Goal: Task Accomplishment & Management: Manage account settings

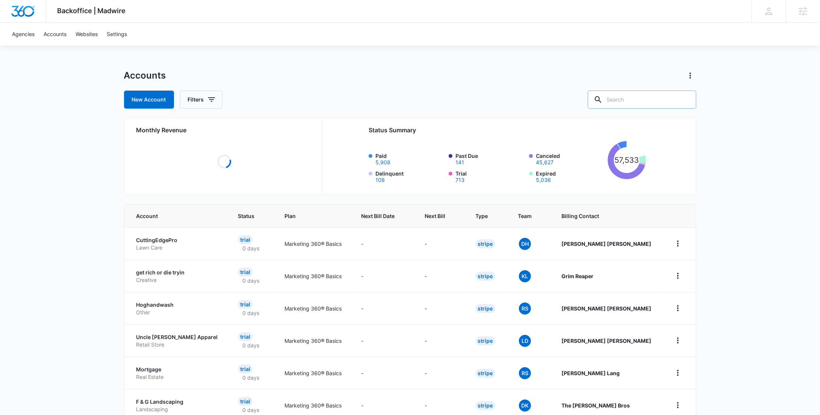
click at [678, 95] on input "text" at bounding box center [642, 100] width 109 height 18
paste input "C1454"
type input "C1454"
click at [215, 102] on button "Filters" at bounding box center [201, 100] width 42 height 18
click at [266, 148] on icon "Show Billing Status filters" at bounding box center [269, 146] width 9 height 9
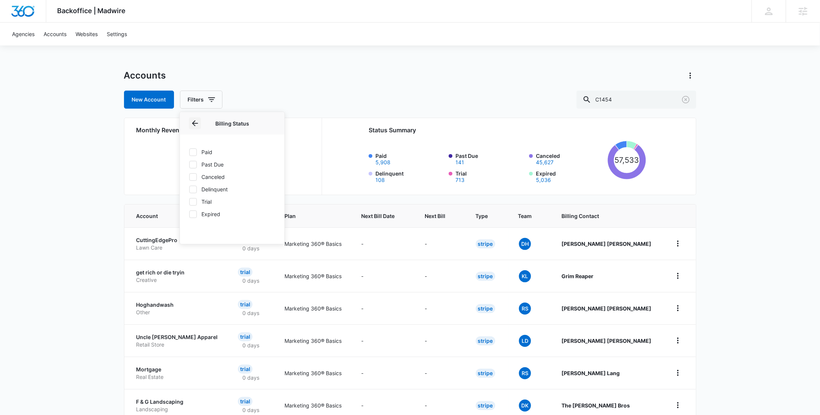
click at [195, 126] on icon "Back" at bounding box center [195, 123] width 6 height 6
click at [270, 123] on icon "Show Agency filters" at bounding box center [269, 127] width 9 height 9
click at [241, 152] on label "Search All Agencies" at bounding box center [232, 152] width 86 height 8
click at [189, 152] on input "Search All Agencies" at bounding box center [189, 152] width 0 height 0
checkbox input "true"
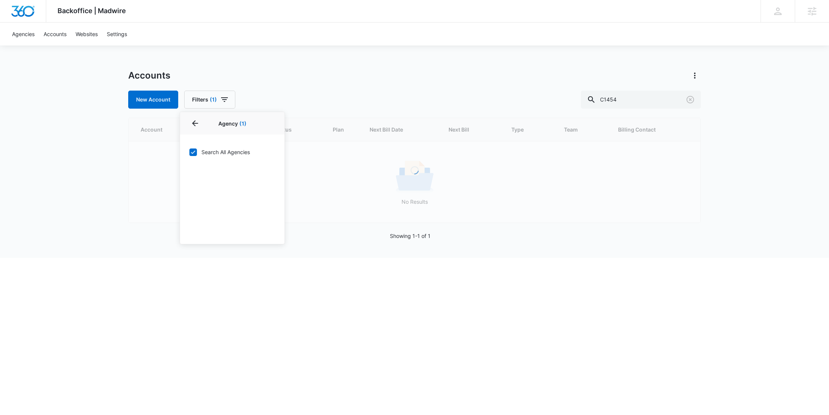
click at [353, 95] on div "New Account Filters (1) Agency 1 Agency (1) Search All Agencies Billing Status …" at bounding box center [414, 100] width 573 height 18
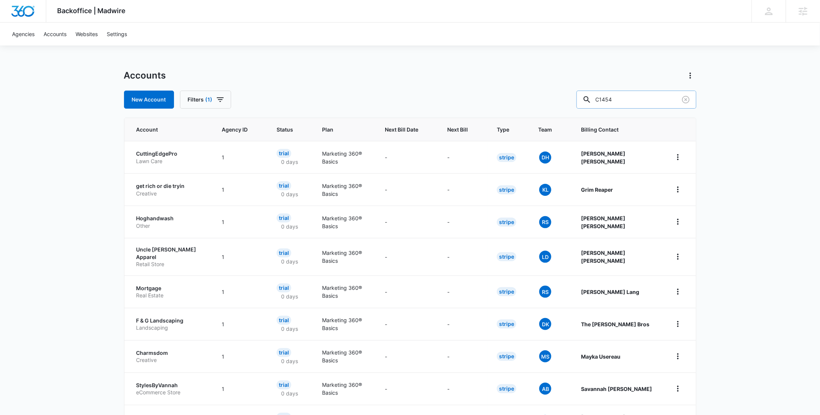
click at [663, 103] on input "C1454" at bounding box center [637, 100] width 120 height 18
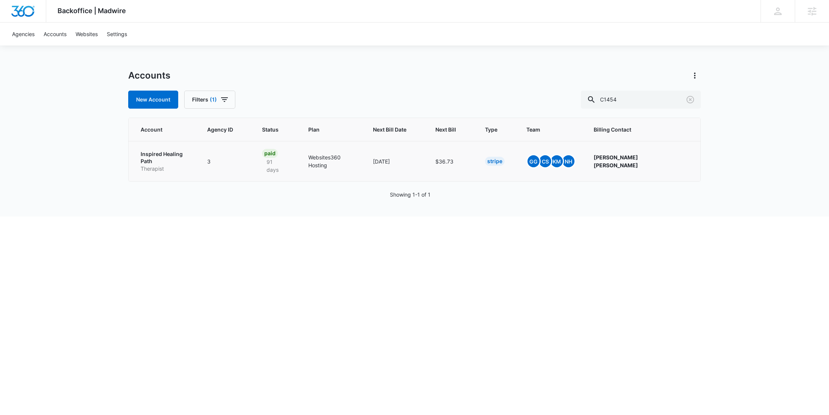
click at [162, 165] on p "Therapist" at bounding box center [165, 169] width 48 height 8
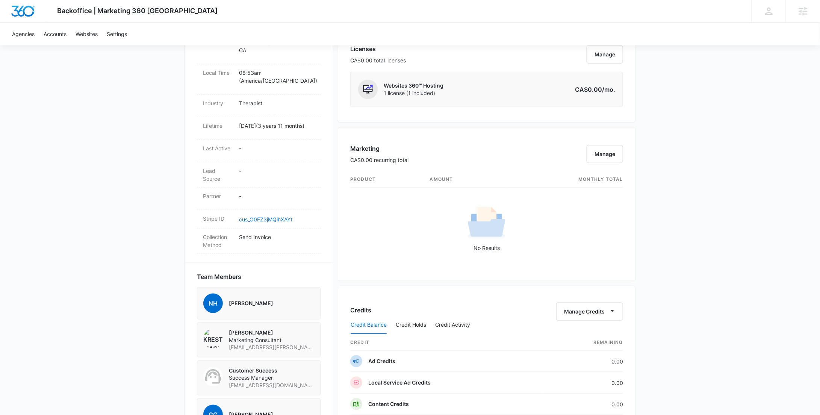
scroll to position [330, 0]
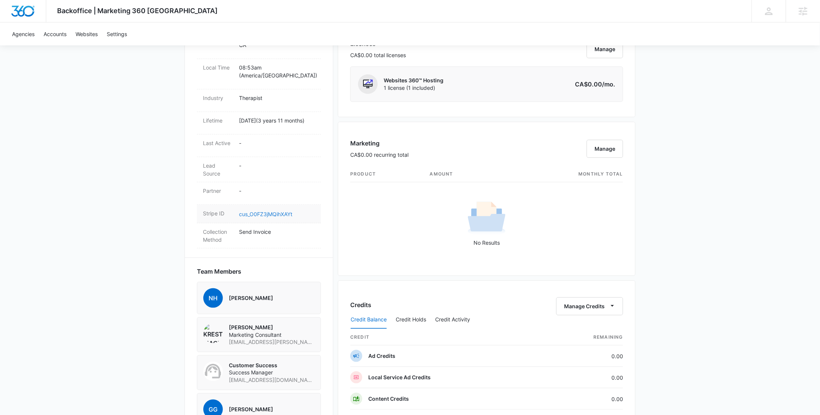
click at [275, 214] on link "cus_O0FZ3jMQihXAYt" at bounding box center [265, 214] width 53 height 6
click at [282, 213] on link "cus_O0FZ3jMQihXAYt" at bounding box center [265, 214] width 53 height 6
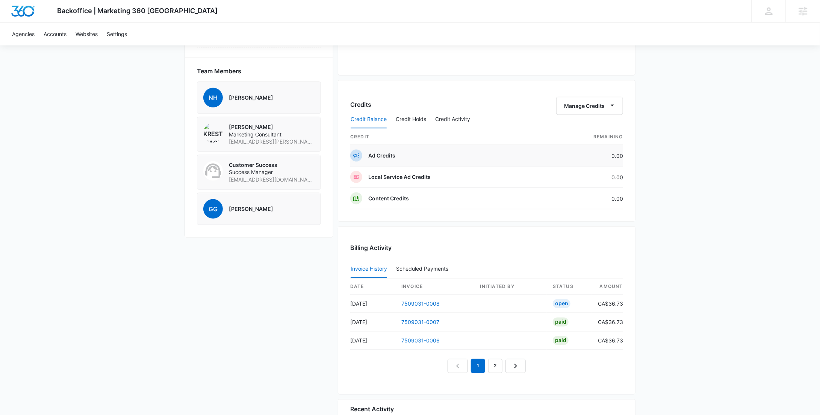
scroll to position [533, 0]
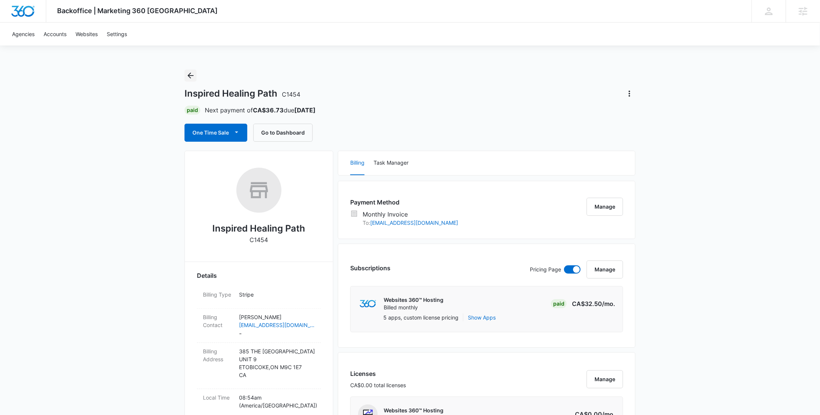
click at [188, 73] on icon "Back" at bounding box center [190, 75] width 9 height 9
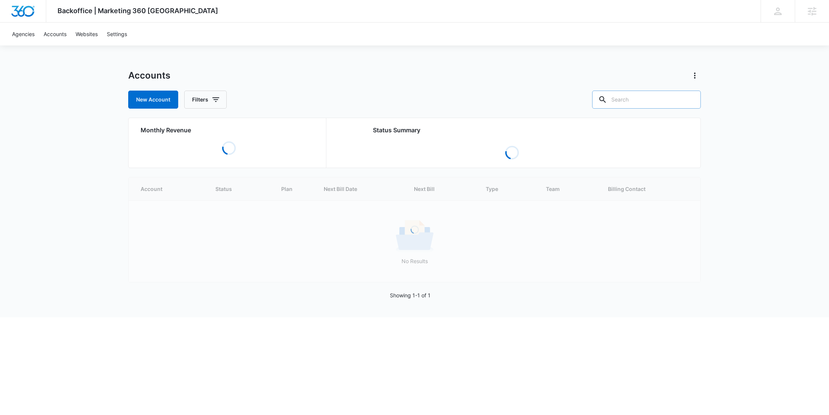
click at [646, 107] on input "text" at bounding box center [646, 100] width 109 height 18
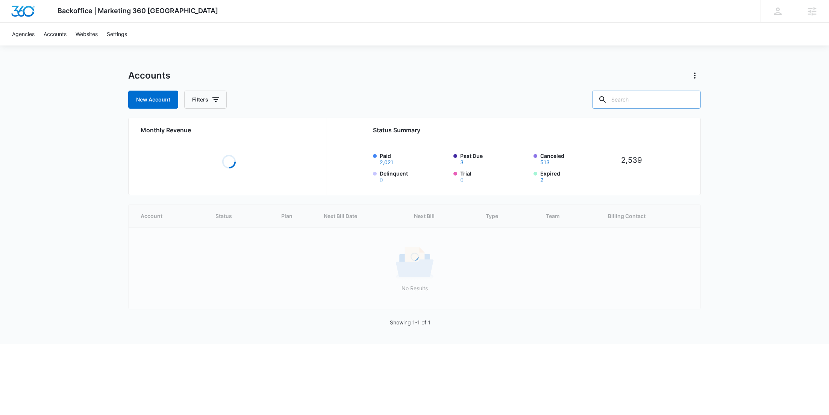
paste input "M312946"
type input "M312946"
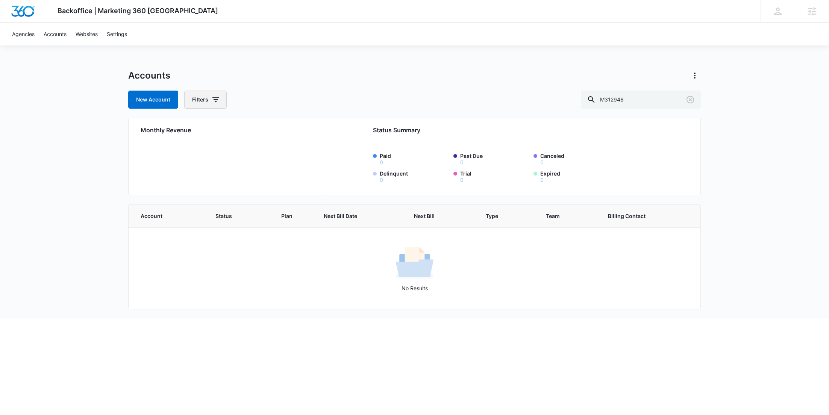
click at [208, 105] on button "Filters" at bounding box center [205, 100] width 42 height 18
click at [271, 125] on icon "Show Agency filters" at bounding box center [273, 127] width 9 height 9
click at [230, 150] on label "Search All Agencies" at bounding box center [236, 152] width 86 height 8
click at [194, 152] on input "Search All Agencies" at bounding box center [193, 152] width 0 height 0
checkbox input "true"
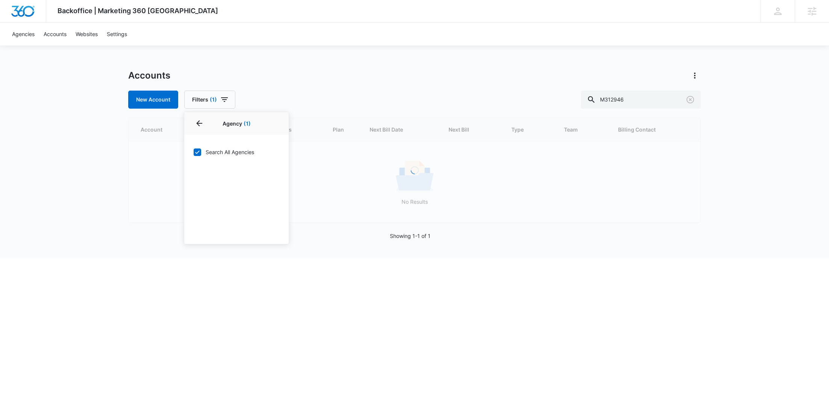
click at [289, 89] on div "Accounts New Account Filters (1) Agency 1 Agency (1) Search All Agencies Billin…" at bounding box center [414, 89] width 573 height 39
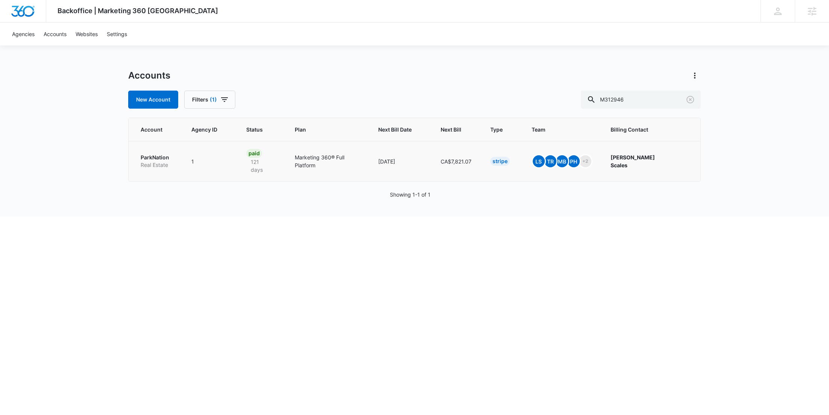
click at [165, 162] on p "Real Estate" at bounding box center [157, 165] width 33 height 8
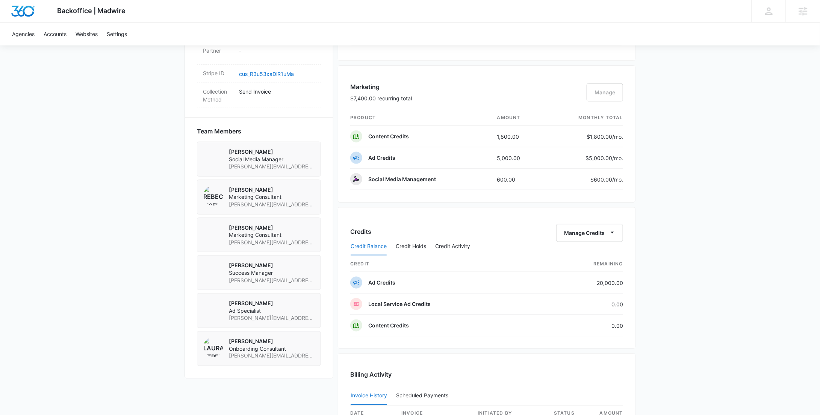
scroll to position [364, 0]
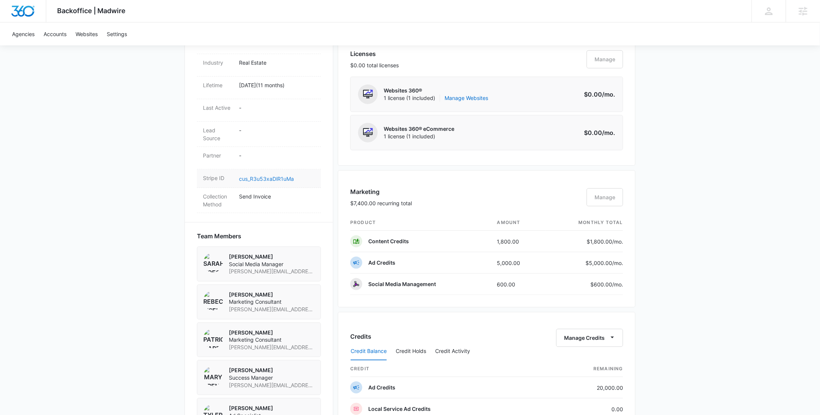
click at [275, 176] on link "cus_R3u53xaDlR1uMa" at bounding box center [266, 179] width 55 height 6
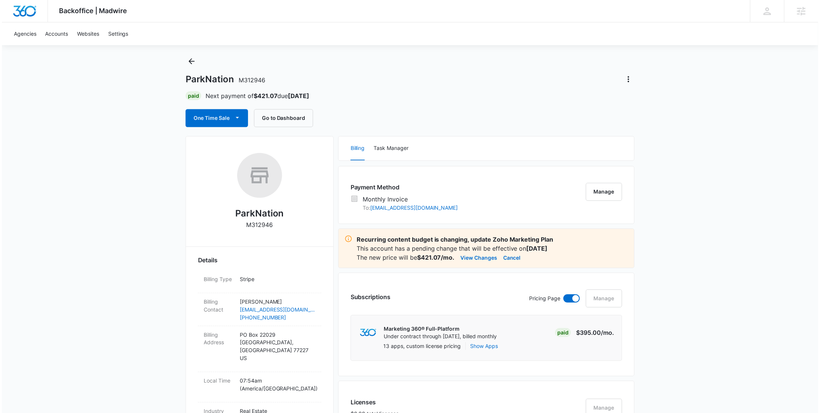
scroll to position [0, 0]
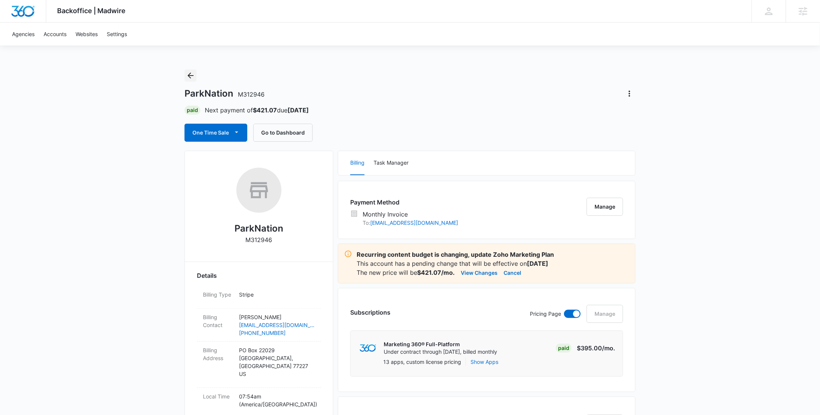
click at [192, 74] on icon "Back" at bounding box center [190, 75] width 9 height 9
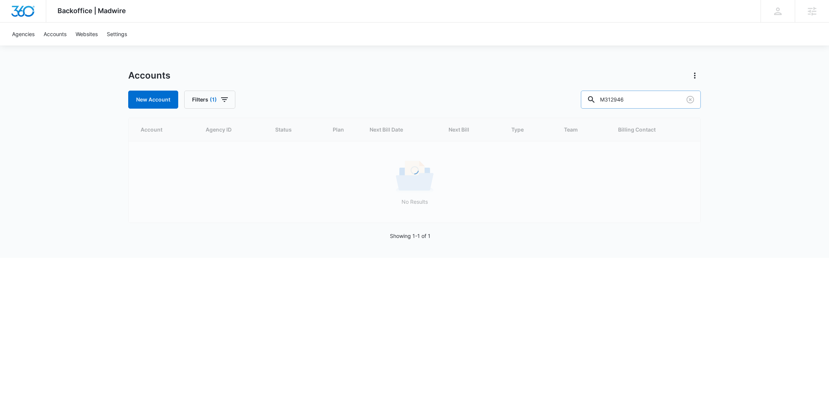
drag, startPoint x: 654, startPoint y: 96, endPoint x: 614, endPoint y: 98, distance: 39.9
click at [616, 98] on div "M312946" at bounding box center [641, 100] width 120 height 18
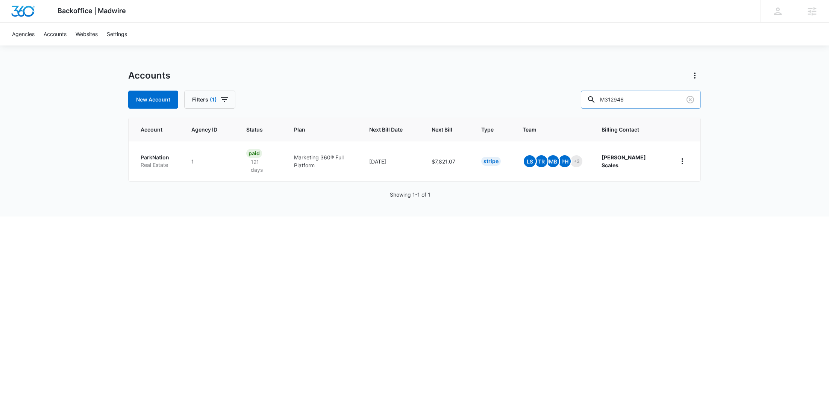
paste input "5851"
type input "M35851"
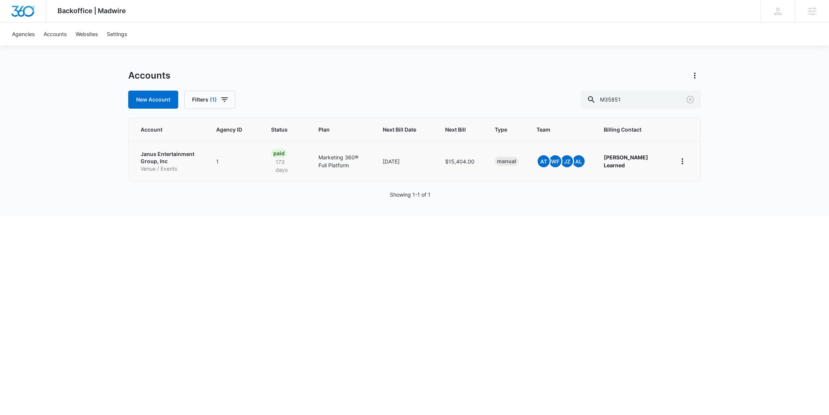
click at [175, 165] on p "Venue / Events" at bounding box center [170, 169] width 58 height 8
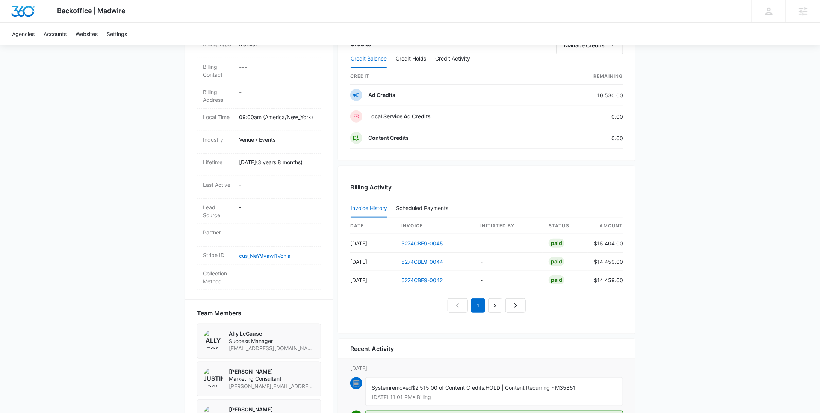
scroll to position [250, 0]
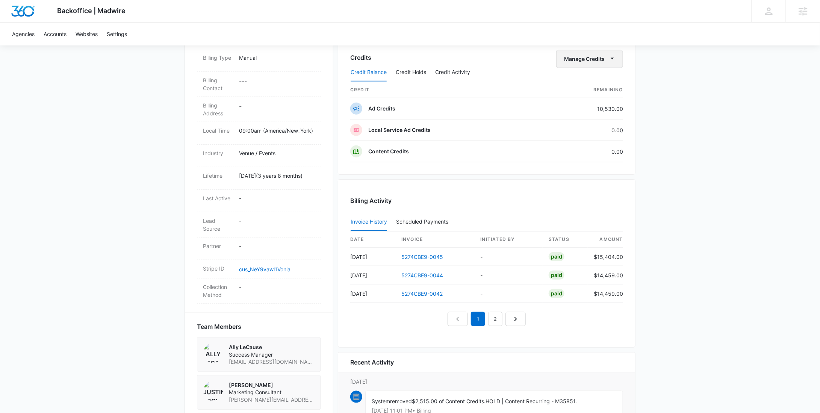
click at [583, 57] on button "Manage Credits" at bounding box center [589, 59] width 67 height 18
click at [585, 112] on button "Transfer To Another Account" at bounding box center [605, 116] width 97 height 11
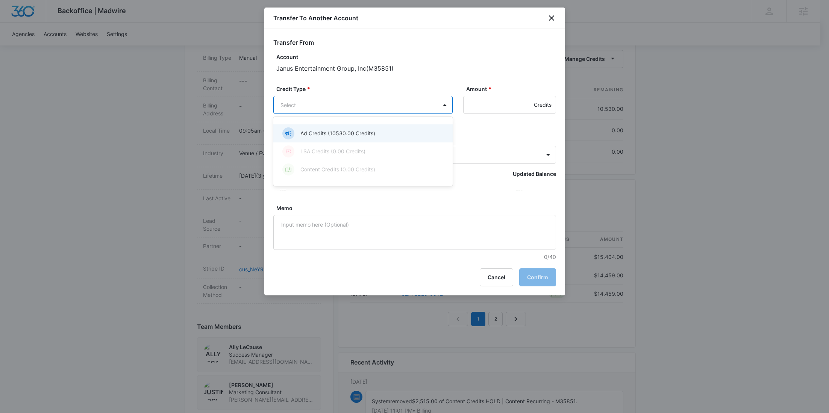
click at [370, 109] on body "Backoffice | Madwire Apps Settings RY Rochelle Young rochelle.young@madwire.com…" at bounding box center [414, 130] width 829 height 761
click at [355, 132] on p "Ad Credits (10530.00 Credits)" at bounding box center [337, 133] width 75 height 8
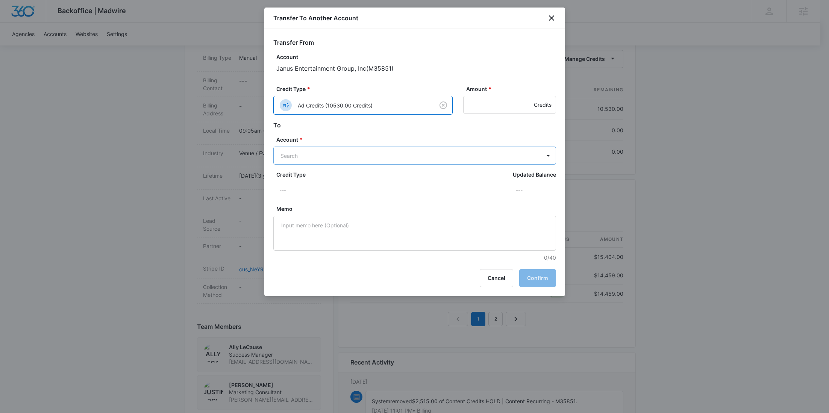
click at [318, 158] on body "Backoffice | Madwire Apps Settings RY Rochelle Young rochelle.young@madwire.com…" at bounding box center [414, 130] width 829 height 761
paste input "M337865"
type input "M337865"
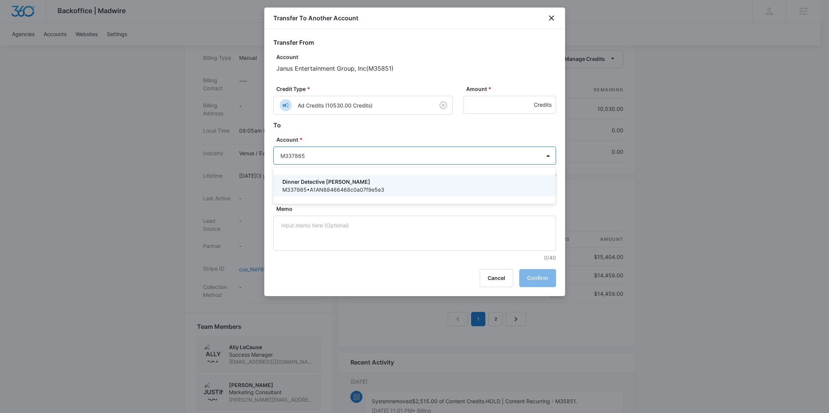
click at [310, 180] on p "Dinner Detective Carlsbad" at bounding box center [413, 182] width 263 height 8
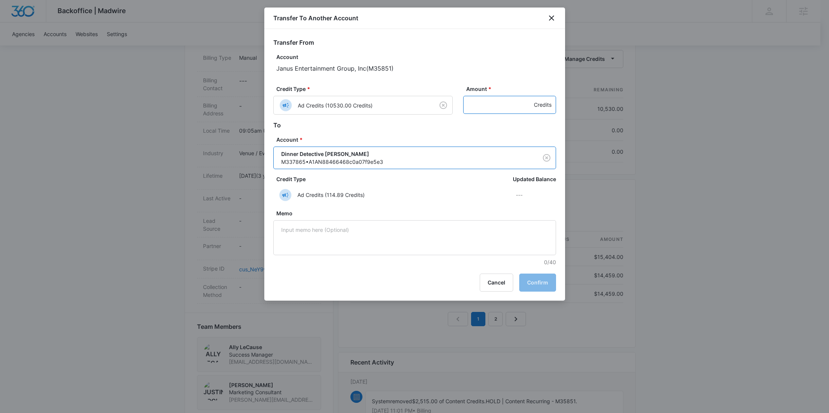
click at [488, 111] on input "Amount *" at bounding box center [509, 105] width 93 height 18
paste input "750"
type input "750"
click at [544, 285] on button "Confirm" at bounding box center [537, 283] width 37 height 18
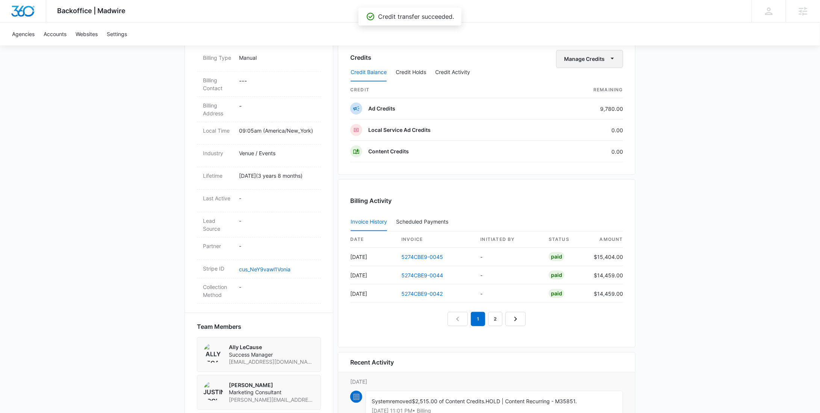
click at [585, 57] on button "Manage Credits" at bounding box center [589, 59] width 67 height 18
click at [592, 118] on div "Transfer To Another Account" at bounding box center [602, 116] width 70 height 5
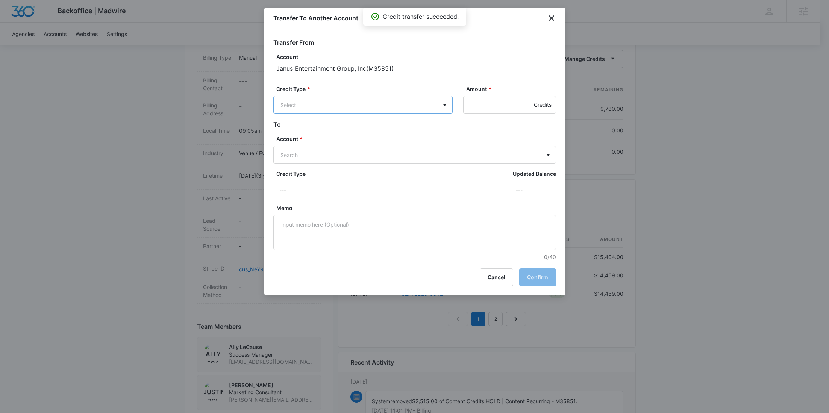
click at [370, 108] on body "Backoffice | Madwire Apps Settings RY Rochelle Young rochelle.young@madwire.com…" at bounding box center [414, 130] width 829 height 761
click at [358, 130] on p "Ad Credits (9780.00 Credits)" at bounding box center [336, 133] width 72 height 8
click at [315, 154] on body "Backoffice | Madwire Apps Settings RY Rochelle Young rochelle.young@madwire.com…" at bounding box center [414, 130] width 829 height 761
paste input "M35852"
type input "M35852"
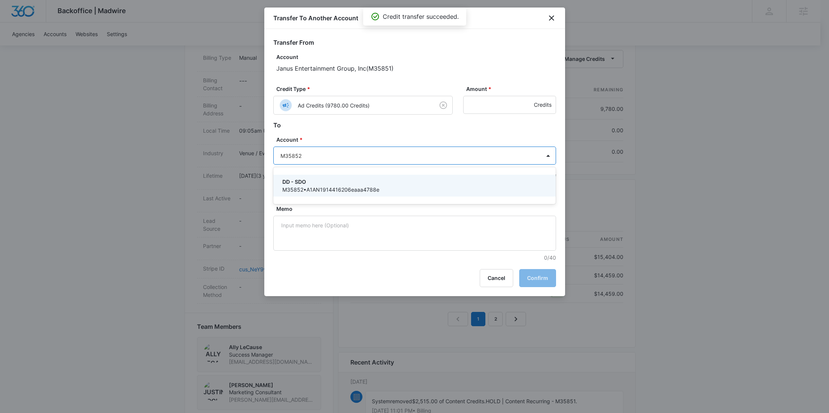
click at [320, 178] on p "DD - SDO" at bounding box center [413, 182] width 263 height 8
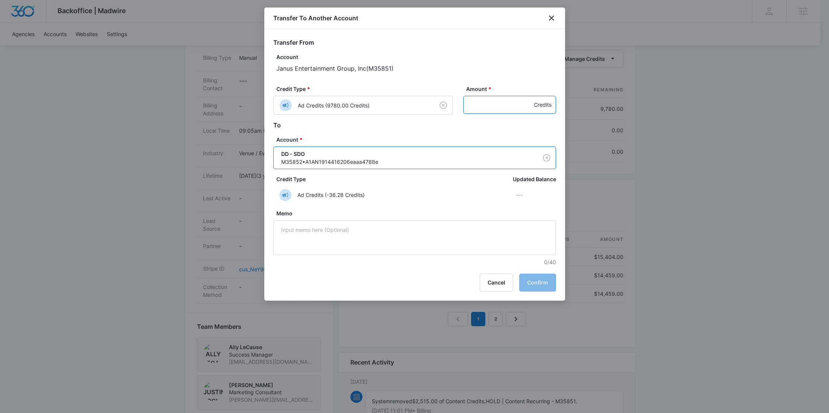
click at [482, 104] on input "Amount *" at bounding box center [509, 105] width 93 height 18
paste input "684"
type input "684"
click at [536, 281] on button "Confirm" at bounding box center [537, 283] width 37 height 18
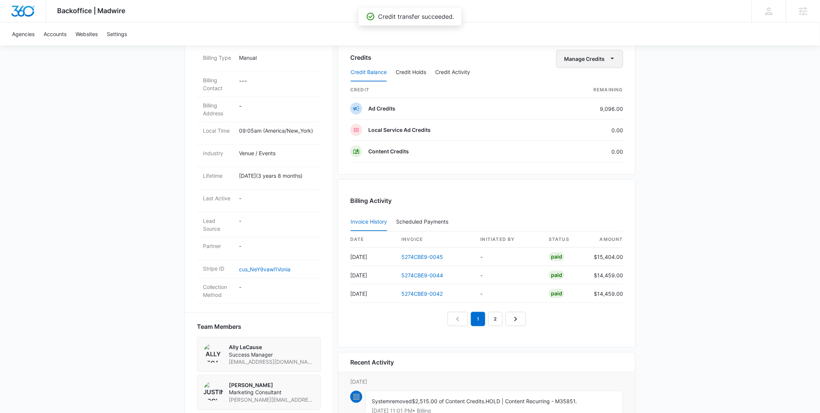
click at [579, 58] on button "Manage Credits" at bounding box center [589, 59] width 67 height 18
click at [583, 114] on div "Transfer To Another Account" at bounding box center [602, 116] width 70 height 5
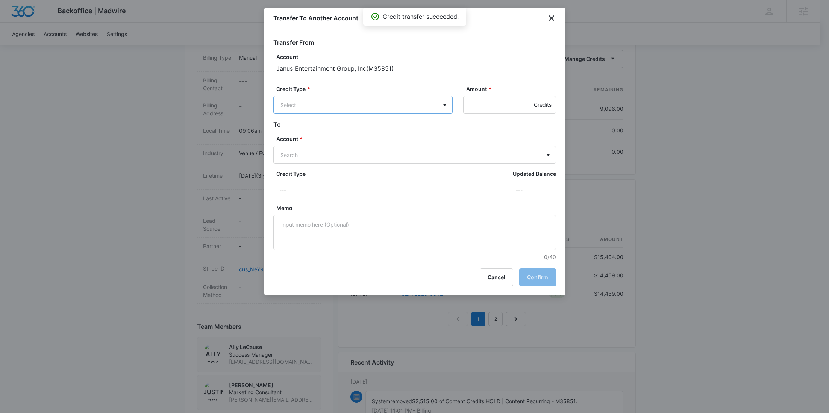
click at [356, 104] on body "Backoffice | Madwire Apps Settings RY Rochelle Young rochelle.young@madwire.com…" at bounding box center [414, 130] width 829 height 761
click at [344, 132] on p "Ad Credits (9096.00 Credits)" at bounding box center [336, 133] width 72 height 8
click at [323, 147] on body "Backoffice | Madwire Apps Settings RY Rochelle Young rochelle.young@madwire.com…" at bounding box center [414, 130] width 829 height 761
paste input "M35853"
type input "M35853"
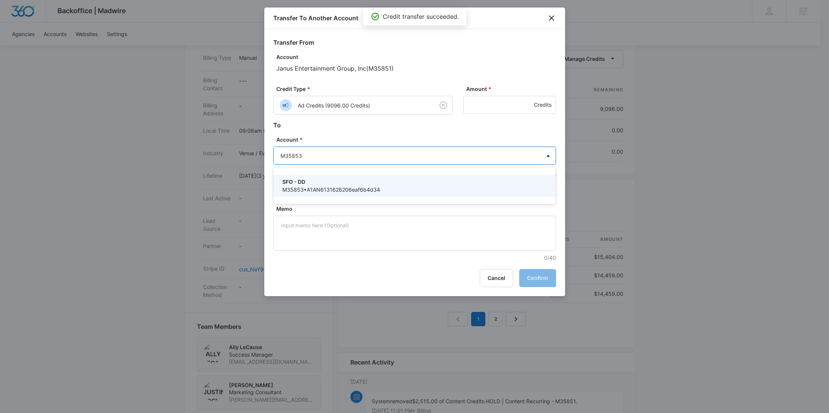
click at [320, 180] on p "SFO - DD" at bounding box center [413, 182] width 263 height 8
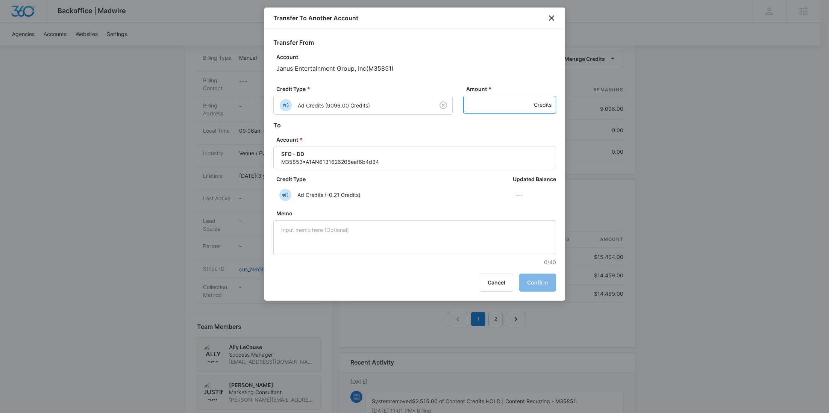
click at [492, 103] on input "Amount *" at bounding box center [509, 105] width 93 height 18
paste input "844"
type input "844"
click at [548, 283] on button "Confirm" at bounding box center [537, 283] width 37 height 18
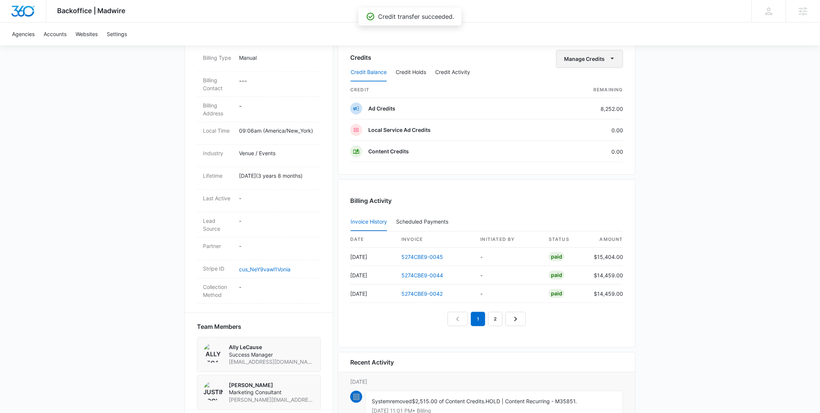
click at [598, 60] on button "Manage Credits" at bounding box center [589, 59] width 67 height 18
click at [591, 112] on button "Transfer To Another Account" at bounding box center [605, 116] width 97 height 11
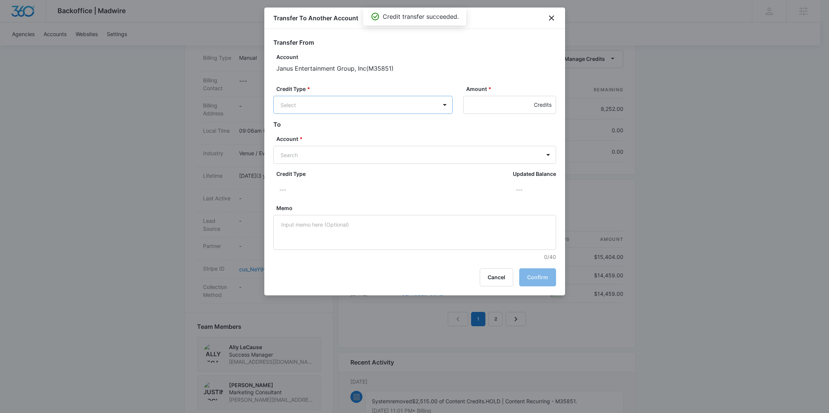
click at [381, 107] on body "Backoffice | Madwire Apps Settings RY Rochelle Young rochelle.young@madwire.com…" at bounding box center [414, 130] width 829 height 761
click at [360, 127] on div "Ad Credits (8252.00 Credits)" at bounding box center [362, 133] width 160 height 12
click at [331, 150] on body "Backoffice | Madwire Apps Settings RY Rochelle Young rochelle.young@madwire.com…" at bounding box center [414, 130] width 829 height 761
paste input "M35855"
type input "M35855"
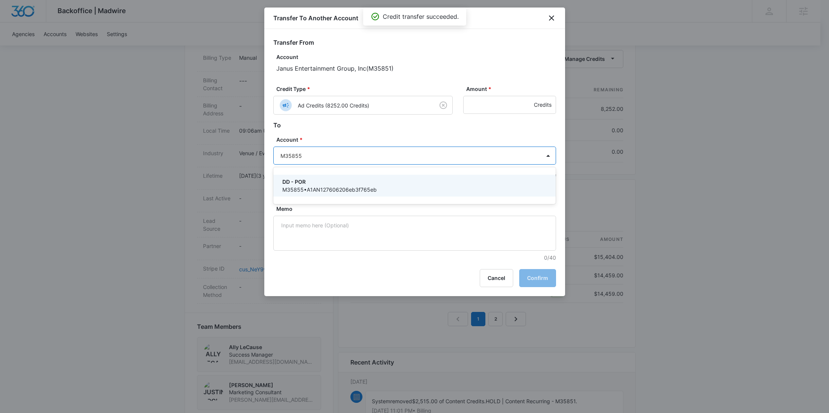
click at [321, 178] on p "DD - POR" at bounding box center [413, 182] width 263 height 8
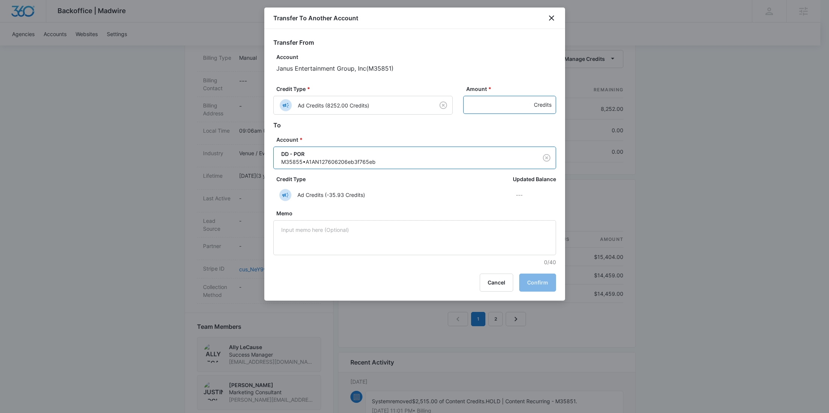
click at [493, 102] on input "Amount *" at bounding box center [509, 105] width 93 height 18
paste input "849"
type input "849"
click at [533, 276] on button "Confirm" at bounding box center [537, 283] width 37 height 18
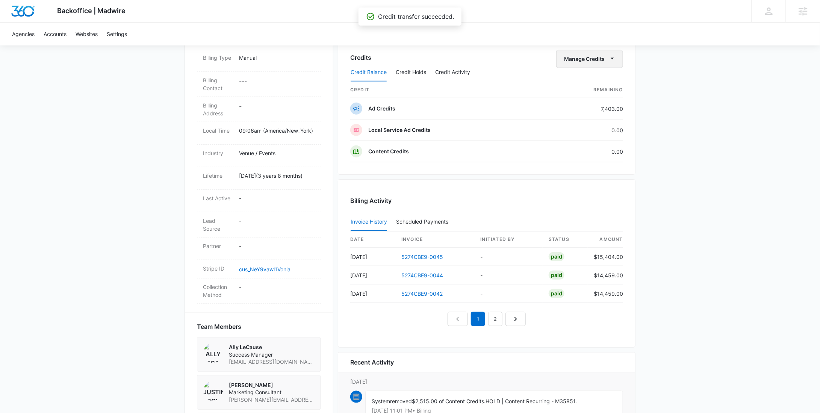
click at [586, 60] on button "Manage Credits" at bounding box center [589, 59] width 67 height 18
click at [592, 117] on div "Transfer To Another Account" at bounding box center [602, 116] width 70 height 5
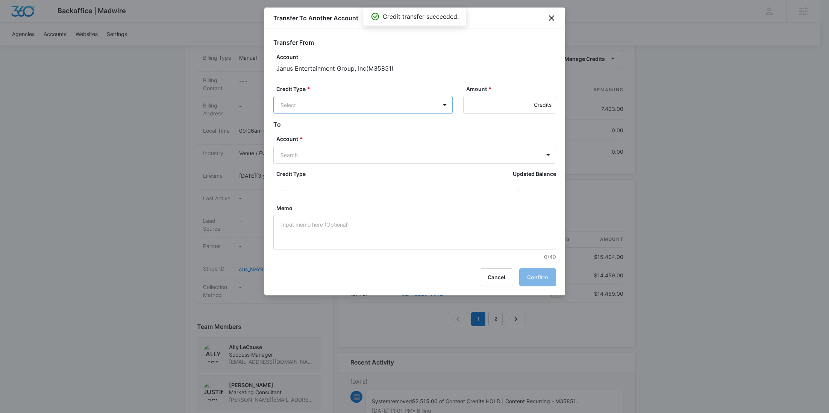
click at [396, 108] on body "Backoffice | Madwire Apps Settings RY Rochelle Young rochelle.young@madwire.com…" at bounding box center [414, 130] width 829 height 761
click at [353, 129] on div "Ad Credits (7403.00 Credits)" at bounding box center [362, 133] width 160 height 12
click at [314, 152] on body "Backoffice | Madwire Apps Settings RY Rochelle Young rochelle.young@madwire.com…" at bounding box center [414, 130] width 829 height 761
paste input "M35856"
type input "M35856"
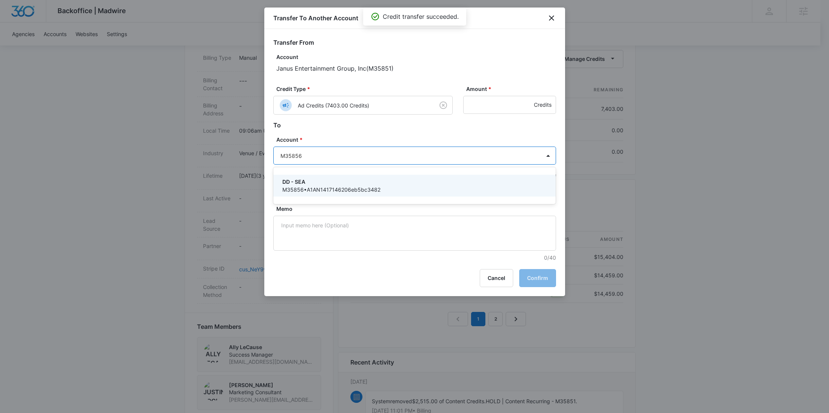
click at [318, 180] on p "DD - SEA" at bounding box center [413, 182] width 263 height 8
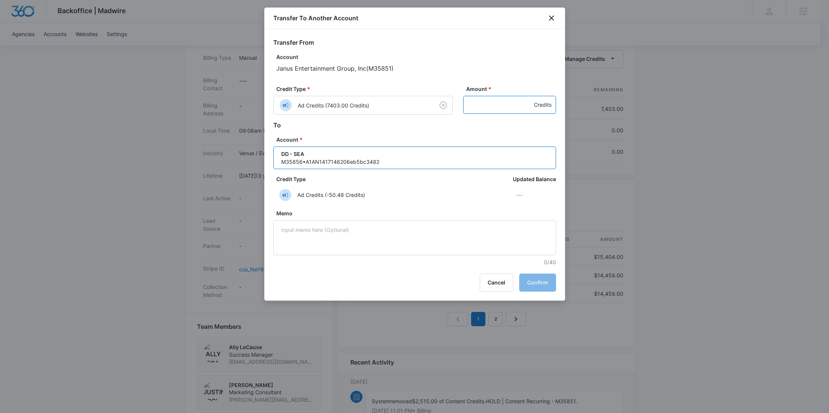
click at [493, 111] on input "Amount *" at bounding box center [509, 105] width 93 height 18
paste input "749"
type input "749"
click at [536, 281] on button "Confirm" at bounding box center [537, 283] width 37 height 18
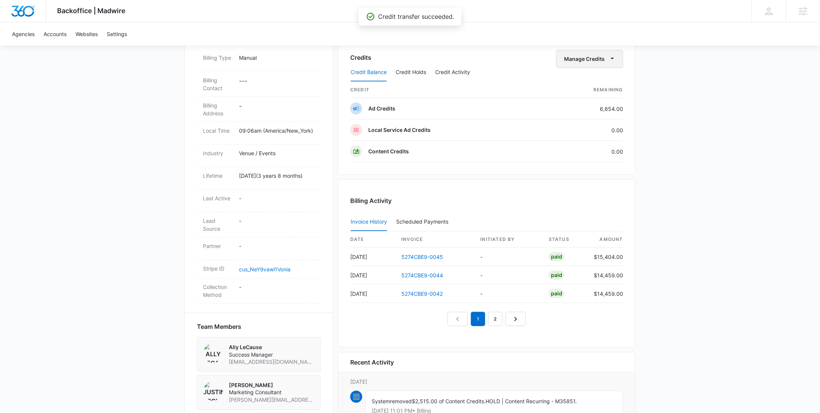
click at [558, 55] on button "Manage Credits" at bounding box center [589, 59] width 67 height 18
click at [577, 119] on button "Transfer To Another Account" at bounding box center [605, 116] width 97 height 11
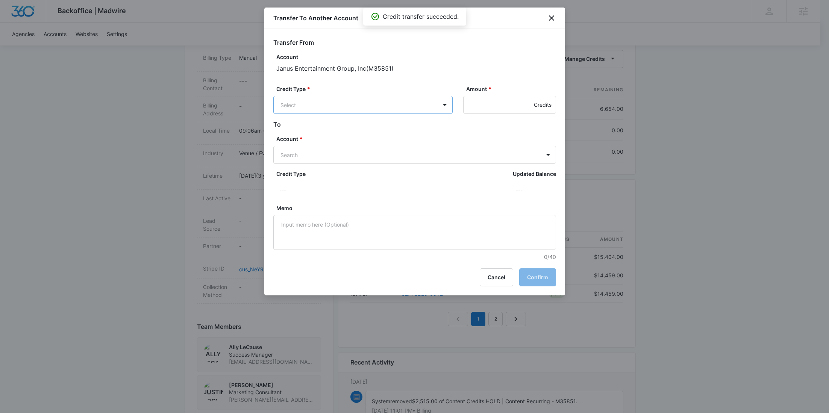
click at [371, 104] on body "Backoffice | Madwire Apps Settings RY Rochelle Young rochelle.young@madwire.com…" at bounding box center [414, 130] width 829 height 761
click at [348, 127] on div "Ad Credits (6654.00 Credits)" at bounding box center [362, 133] width 179 height 18
click at [319, 151] on body "Backoffice | Madwire Apps Settings RY Rochelle Young rochelle.young@madwire.com…" at bounding box center [414, 130] width 829 height 761
paste input "M35858"
type input "M35858"
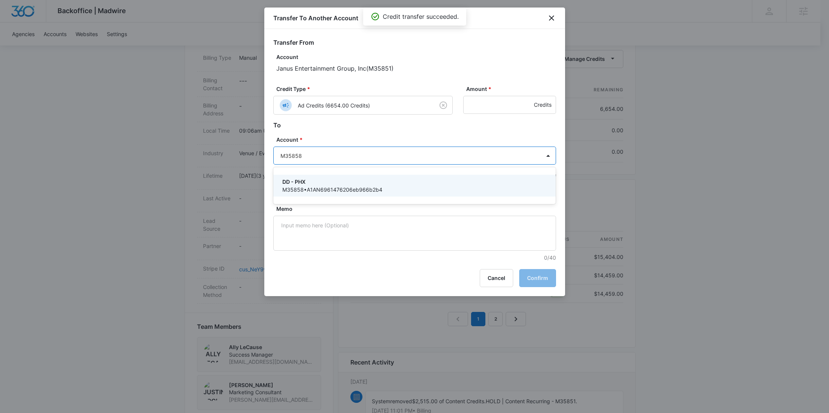
click at [308, 180] on p "DD - PHX" at bounding box center [413, 182] width 263 height 8
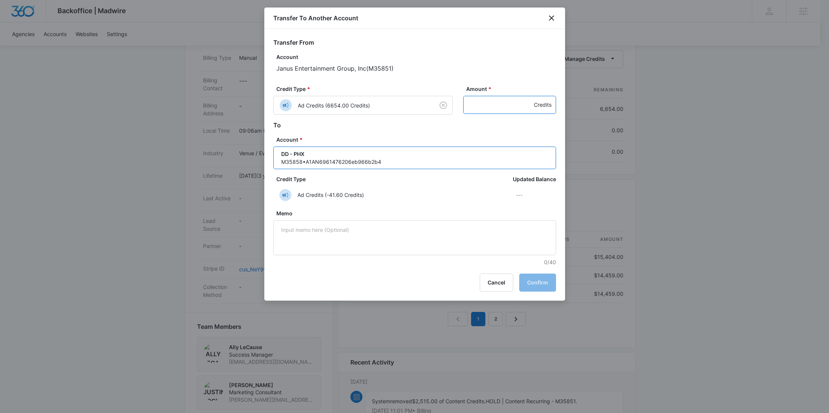
click at [494, 101] on input "Amount *" at bounding box center [509, 105] width 93 height 18
paste input "749"
type input "749"
click at [543, 280] on button "Confirm" at bounding box center [537, 283] width 37 height 18
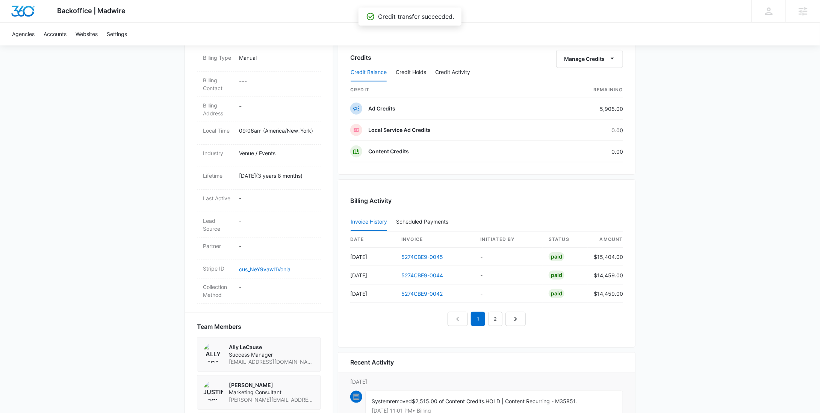
click at [612, 64] on div "Credit Balance Credit Holds Credit Activity" at bounding box center [486, 72] width 273 height 19
click at [606, 62] on button "Manage Credits" at bounding box center [589, 59] width 67 height 18
click at [591, 117] on div "Transfer To Another Account" at bounding box center [602, 116] width 70 height 5
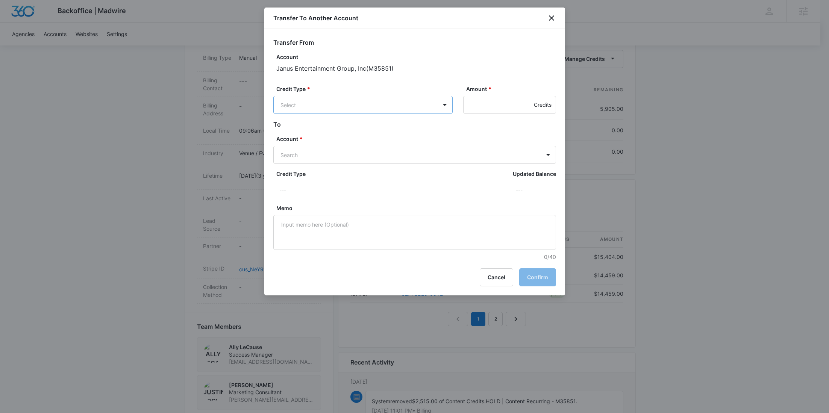
click at [371, 112] on body "Backoffice | Madwire Apps Settings RY Rochelle Young rochelle.young@madwire.com…" at bounding box center [414, 130] width 829 height 761
click at [353, 137] on div "Ad Credits (5905.00 Credits)" at bounding box center [362, 133] width 160 height 12
click at [333, 155] on body "Backoffice | Madwire Apps Settings RY Rochelle Young rochelle.young@madwire.com…" at bounding box center [414, 130] width 829 height 761
paste input "M35859"
type input "M35859"
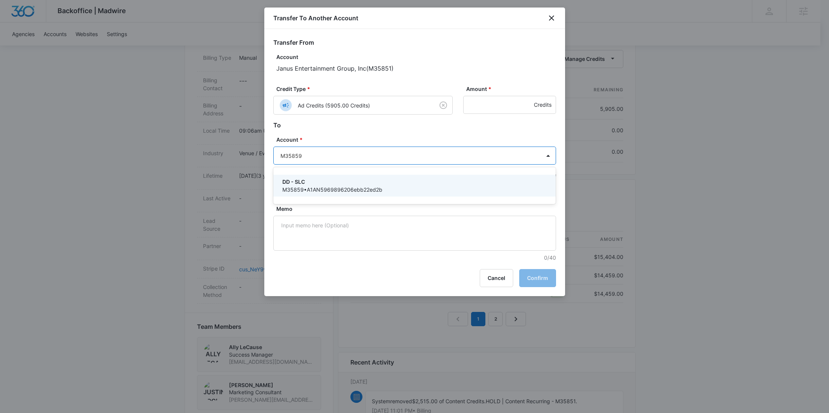
click at [308, 180] on p "DD - SLC" at bounding box center [413, 182] width 263 height 8
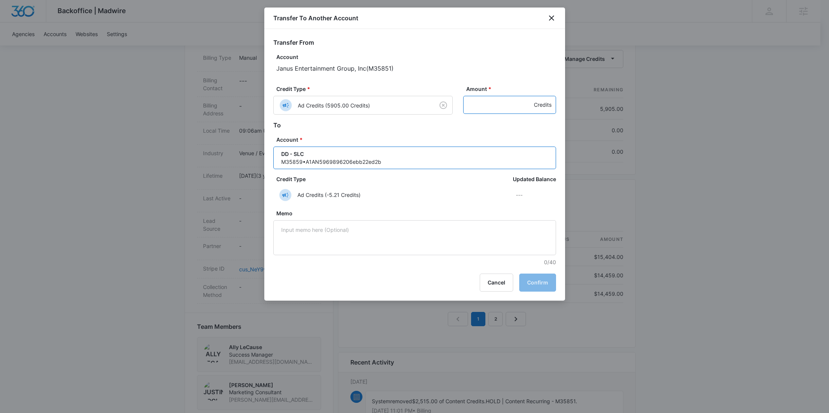
click at [495, 98] on input "Amount *" at bounding box center [509, 105] width 93 height 18
paste input "748"
type input "748"
click at [539, 279] on button "Confirm" at bounding box center [537, 283] width 37 height 18
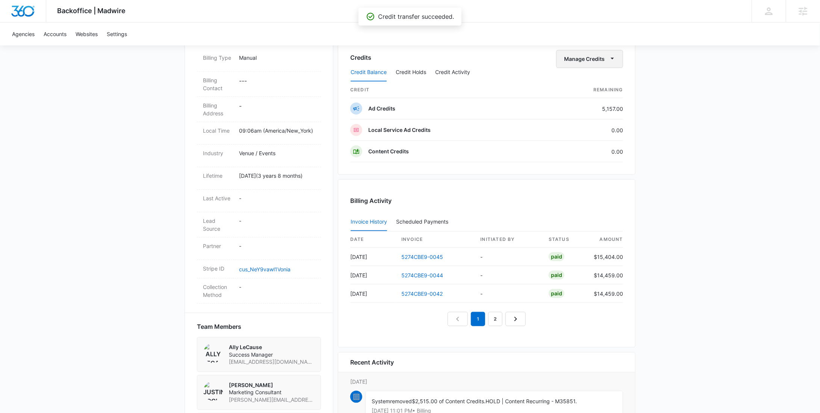
click at [598, 54] on button "Manage Credits" at bounding box center [589, 59] width 67 height 18
click at [593, 118] on div "Transfer To Another Account" at bounding box center [602, 116] width 70 height 5
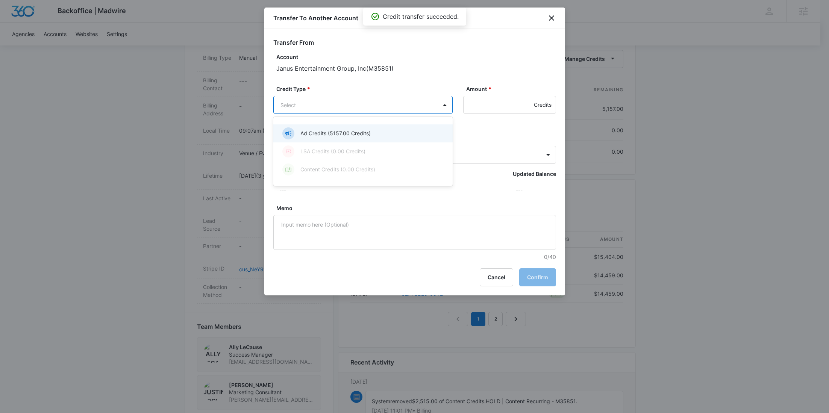
click at [399, 108] on body "Backoffice | Madwire Apps Settings RY Rochelle Young rochelle.young@madwire.com…" at bounding box center [414, 130] width 829 height 761
click at [355, 131] on p "Ad Credits (5157.00 Credits)" at bounding box center [335, 133] width 70 height 8
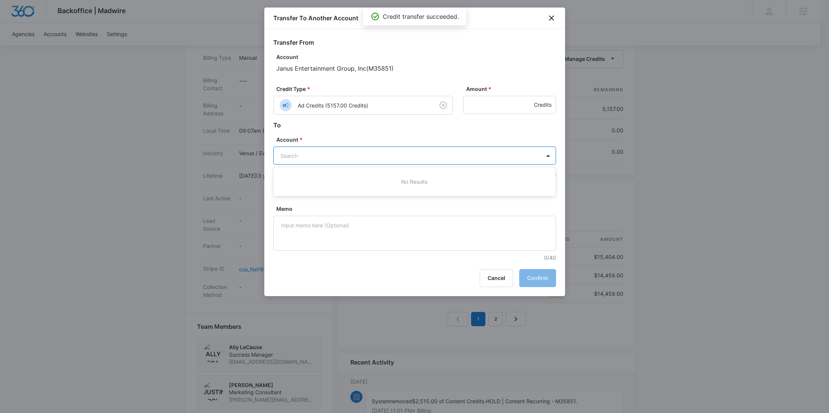
click at [326, 148] on body "Backoffice | Madwire Apps Settings RY Rochelle Young rochelle.young@madwire.com…" at bounding box center [414, 130] width 829 height 761
paste input "M35860"
type input "M35860"
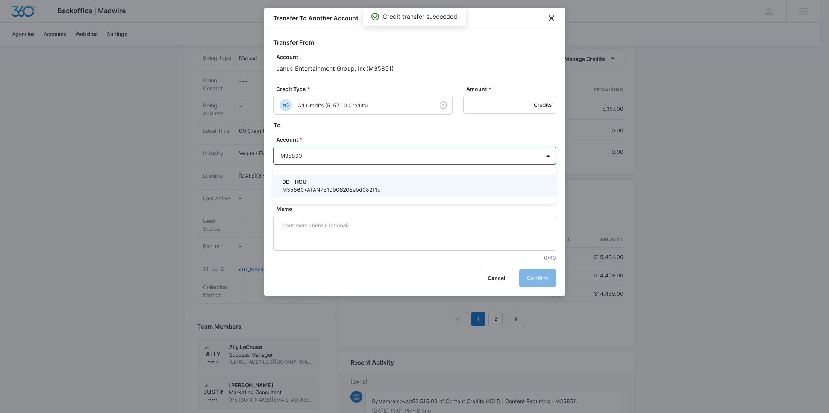
click at [318, 180] on p "DD - HOU" at bounding box center [413, 182] width 263 height 8
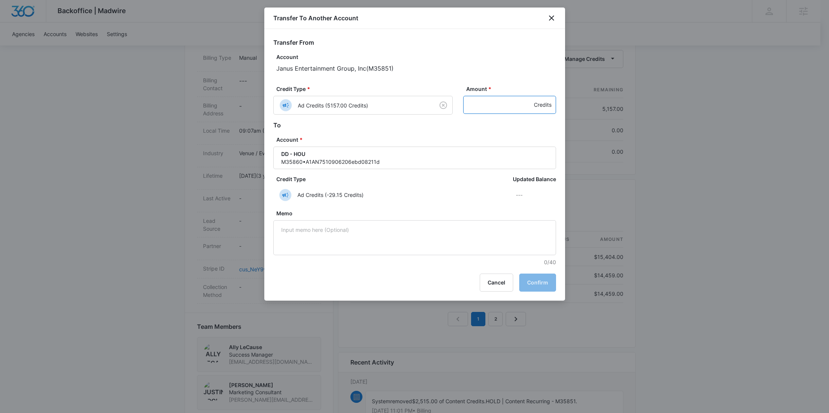
click at [482, 105] on input "Amount *" at bounding box center [509, 105] width 93 height 18
paste input "648"
type input "648"
click at [538, 286] on button "Confirm" at bounding box center [537, 283] width 37 height 18
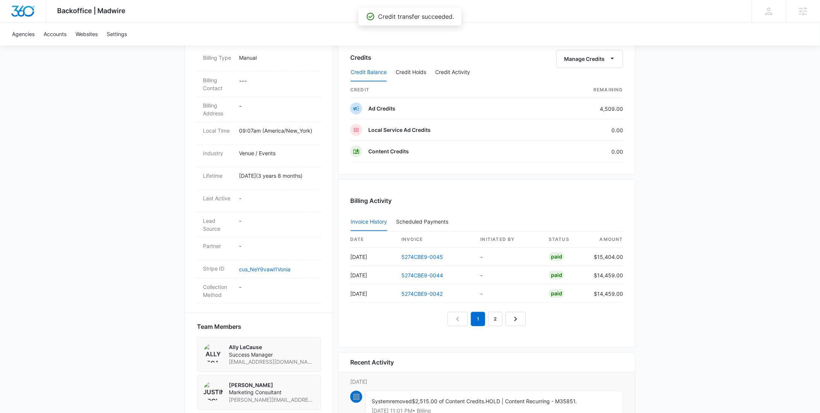
click at [594, 64] on div "Credit Balance Credit Holds Credit Activity" at bounding box center [486, 72] width 273 height 19
click at [592, 63] on div "Credit Balance Credit Holds Credit Activity" at bounding box center [486, 72] width 273 height 19
click at [591, 60] on button "Manage Credits" at bounding box center [589, 59] width 67 height 18
click at [586, 111] on button "Transfer To Another Account" at bounding box center [605, 116] width 97 height 11
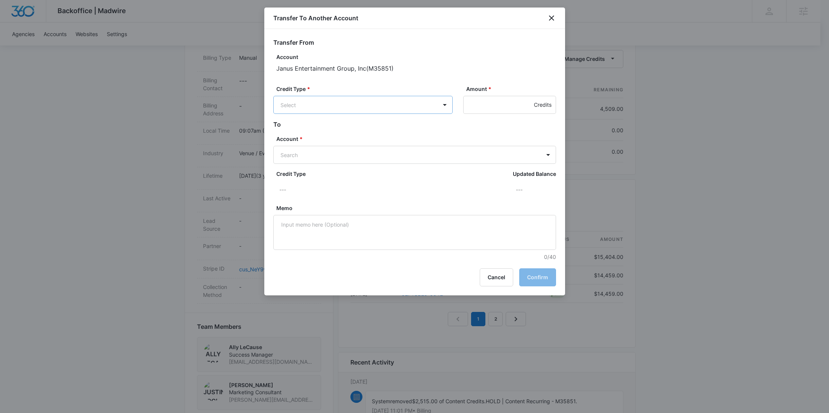
click at [393, 102] on body "Backoffice | Madwire Apps Settings RY Rochelle Young rochelle.young@madwire.com…" at bounding box center [414, 130] width 829 height 761
click at [351, 132] on p "Ad Credits (4509.00 Credits)" at bounding box center [336, 133] width 72 height 8
click at [327, 151] on body "Backoffice | Madwire Apps Settings RY Rochelle Young rochelle.young@madwire.com…" at bounding box center [414, 130] width 829 height 761
paste input "M35861"
type input "M35861"
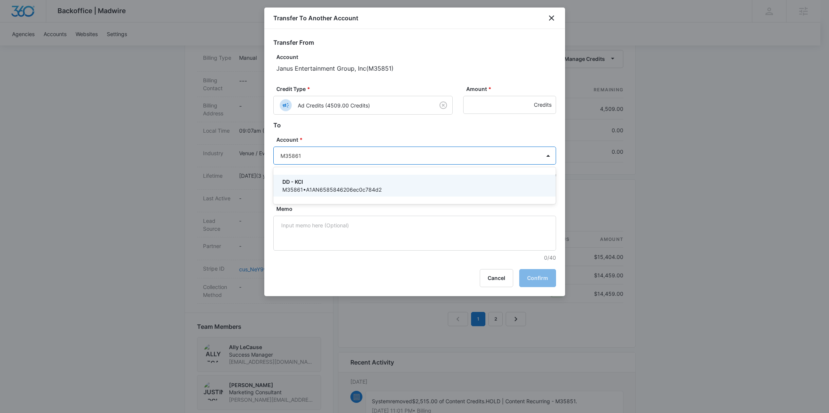
click at [297, 180] on p "DD - KCI" at bounding box center [413, 182] width 263 height 8
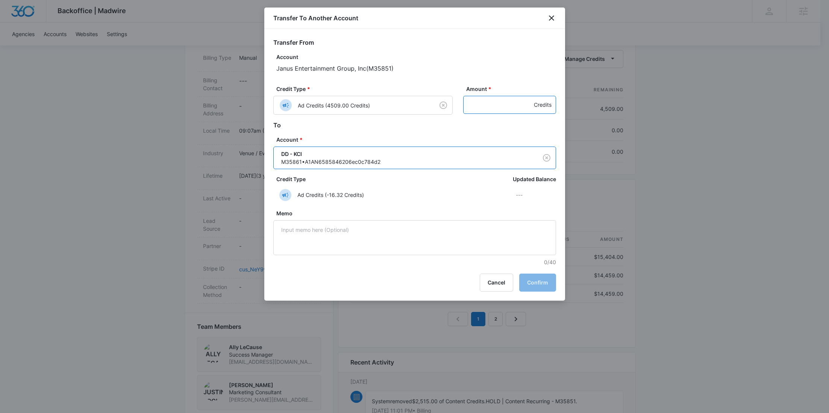
click at [490, 108] on input "Amount *" at bounding box center [509, 105] width 93 height 18
paste input "648"
type input "648"
click at [539, 279] on button "Confirm" at bounding box center [537, 283] width 37 height 18
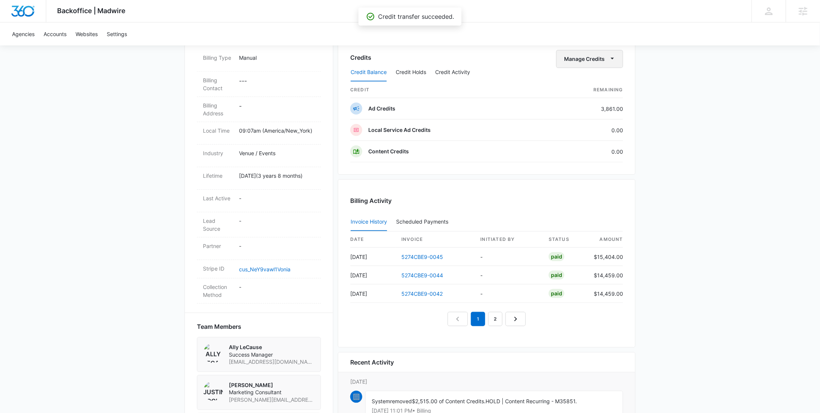
click at [571, 61] on button "Manage Credits" at bounding box center [589, 59] width 67 height 18
click at [582, 114] on div "Transfer To Another Account" at bounding box center [602, 116] width 70 height 5
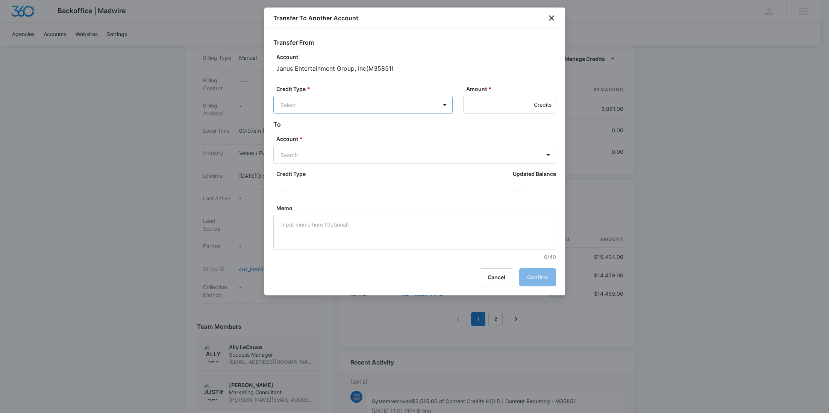
click at [391, 101] on body "Backoffice | Madwire Apps Settings RY Rochelle Young rochelle.young@madwire.com…" at bounding box center [414, 130] width 829 height 761
click at [358, 137] on p "Ad Credits (3861.00 Credits)" at bounding box center [335, 133] width 71 height 8
click at [333, 150] on body "Backoffice | Madwire Apps Settings RY Rochelle Young rochelle.young@madwire.com…" at bounding box center [414, 130] width 829 height 761
paste input "M35862"
type input "M35862"
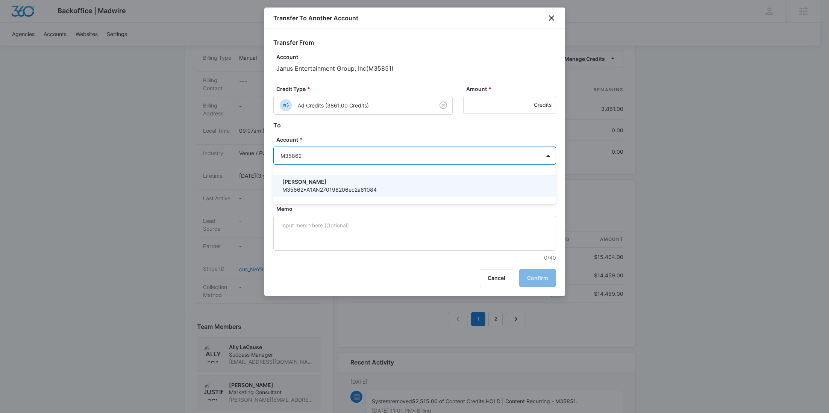
click at [312, 180] on p "DD - LOU" at bounding box center [413, 182] width 263 height 8
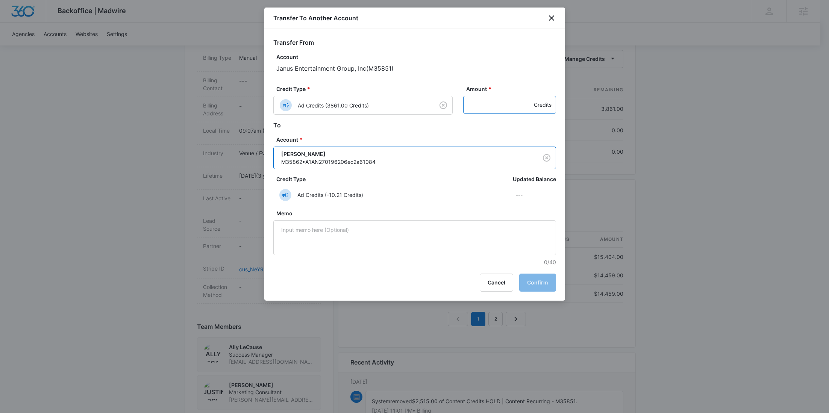
click at [495, 104] on input "Amount *" at bounding box center [509, 105] width 93 height 18
paste input "798"
type input "798"
click at [531, 286] on button "Confirm" at bounding box center [537, 283] width 37 height 18
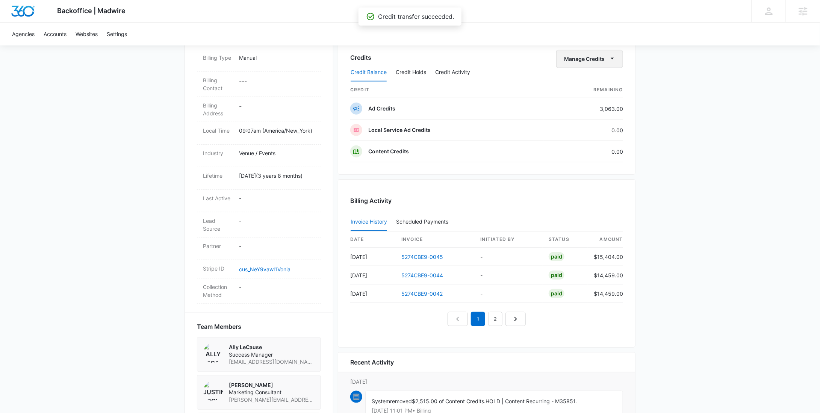
click at [590, 62] on div "Credits Manage Credits Credit Balance Credit Holds Credit Activity credit Remai…" at bounding box center [486, 106] width 273 height 112
click at [588, 62] on button "Manage Credits" at bounding box center [589, 59] width 67 height 18
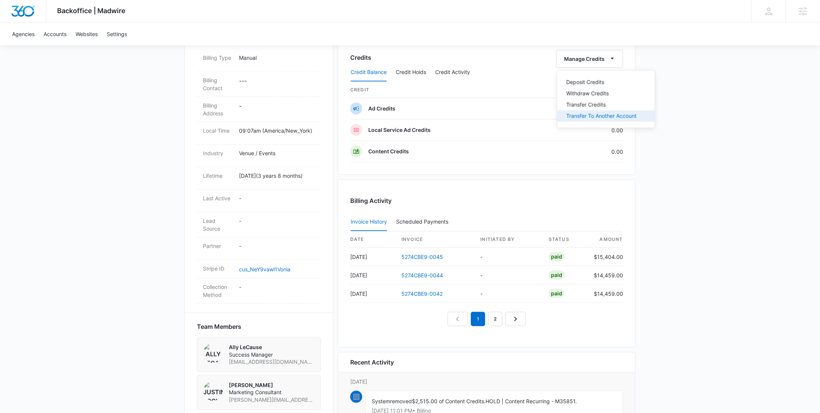
click at [583, 114] on div "Transfer To Another Account" at bounding box center [602, 116] width 70 height 5
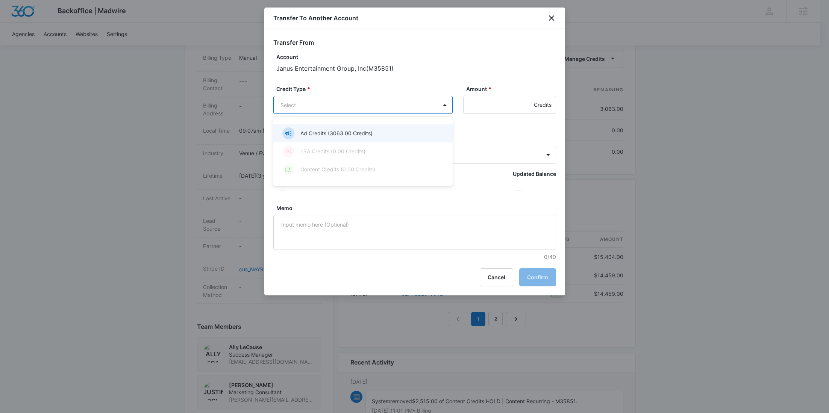
click at [386, 105] on body "Backoffice | Madwire Apps Settings RY Rochelle Young rochelle.young@madwire.com…" at bounding box center [414, 130] width 829 height 761
click at [352, 130] on p "Ad Credits (3063.00 Credits)" at bounding box center [336, 133] width 72 height 8
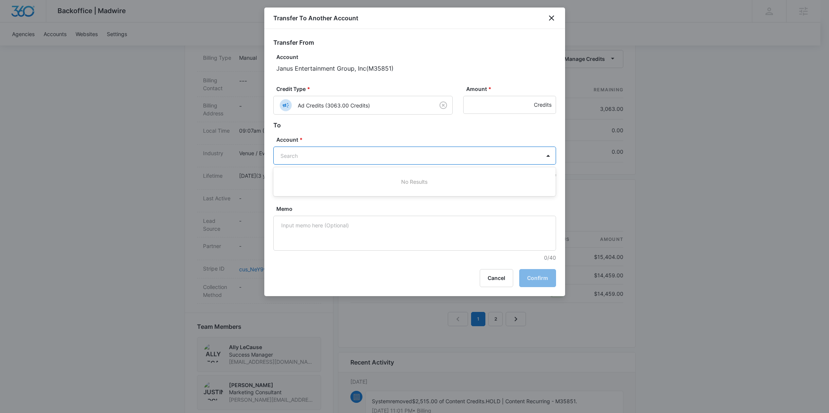
click at [325, 151] on body "Backoffice | Madwire Apps Settings RY Rochelle Young rochelle.young@madwire.com…" at bounding box center [414, 130] width 829 height 761
paste input "M35863"
type input "M35863"
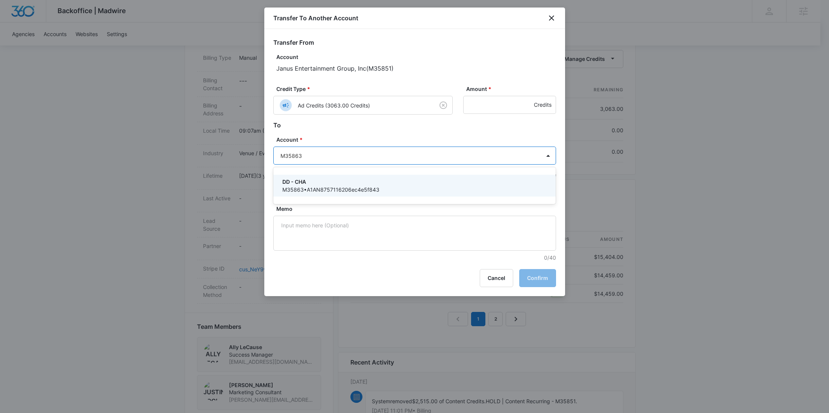
click at [316, 177] on div "DD - CHA M35863 • A1AN8757116206ec4e5f843" at bounding box center [414, 186] width 283 height 22
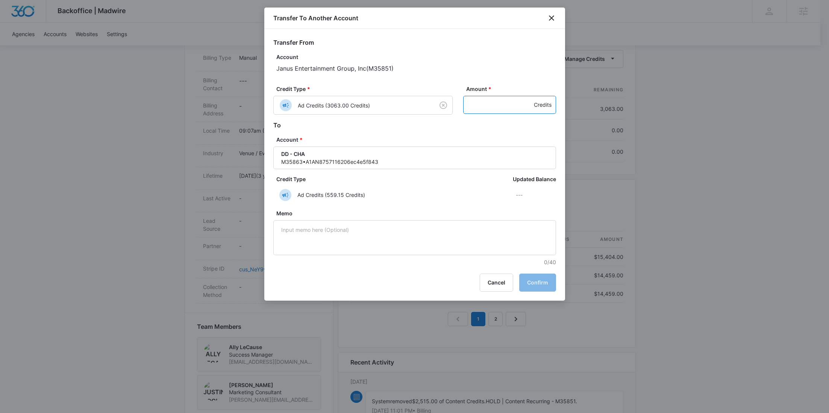
click at [489, 105] on input "Amount *" at bounding box center [509, 105] width 93 height 18
paste input "799"
type input "799"
click at [531, 277] on button "Confirm" at bounding box center [537, 283] width 37 height 18
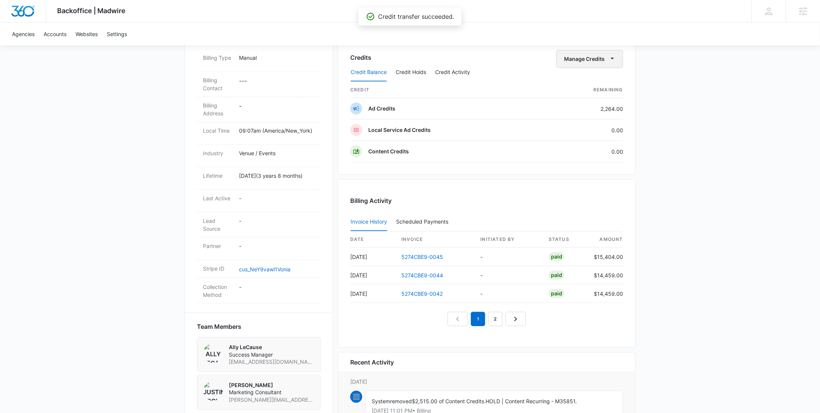
drag, startPoint x: 604, startPoint y: 61, endPoint x: 602, endPoint y: 67, distance: 5.9
click at [604, 62] on button "Manage Credits" at bounding box center [589, 59] width 67 height 18
click at [589, 114] on div "Transfer To Another Account" at bounding box center [602, 116] width 70 height 5
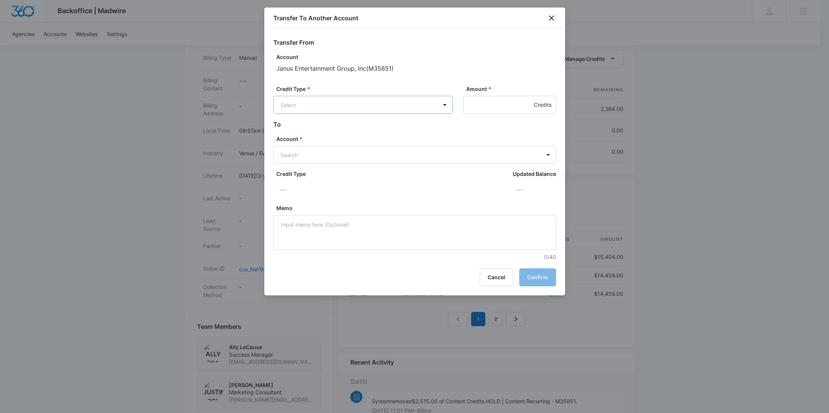
click at [389, 110] on body "Backoffice | Madwire Apps Settings RY Rochelle Young rochelle.young@madwire.com…" at bounding box center [414, 130] width 829 height 761
click at [359, 136] on p "Ad Credits (2264.00 Credits)" at bounding box center [335, 133] width 71 height 8
click at [324, 157] on body "Backoffice | Madwire Apps Settings RY Rochelle Young rochelle.young@madwire.com…" at bounding box center [414, 130] width 829 height 761
paste input "M35864"
type input "M35864"
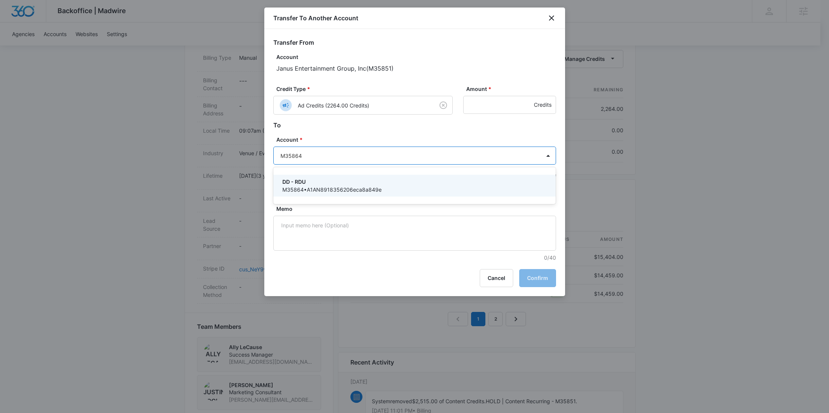
click at [309, 180] on p "DD - RDU" at bounding box center [413, 182] width 263 height 8
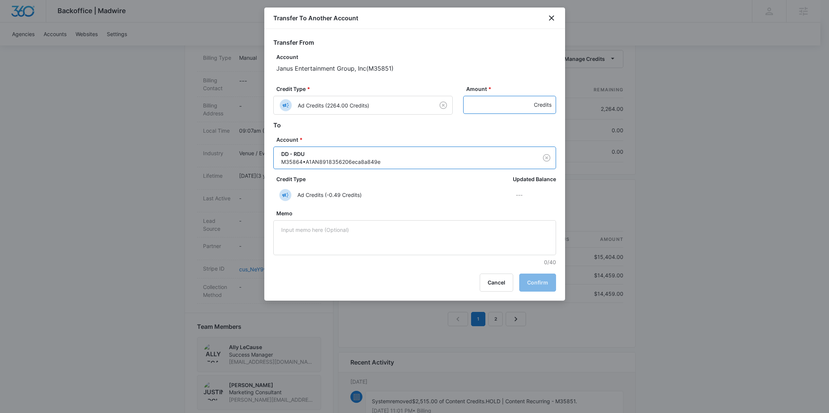
click at [478, 105] on input "Amount *" at bounding box center [509, 105] width 93 height 18
paste input "648"
type input "648"
click at [545, 280] on button "Confirm" at bounding box center [537, 283] width 37 height 18
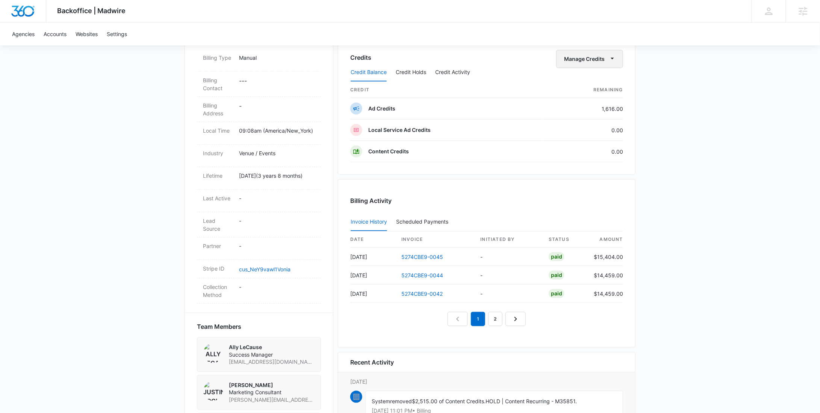
click at [576, 54] on button "Manage Credits" at bounding box center [589, 59] width 67 height 18
click at [582, 114] on div "Transfer To Another Account" at bounding box center [602, 116] width 70 height 5
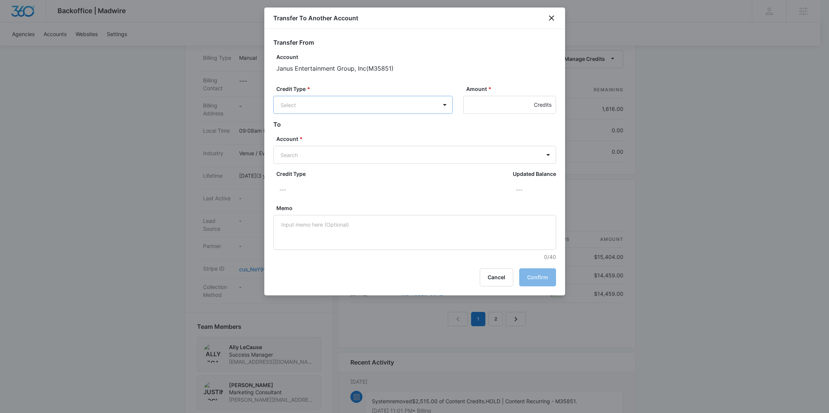
click at [355, 110] on body "Backoffice | Madwire Apps Settings RY Rochelle Young rochelle.young@madwire.com…" at bounding box center [414, 130] width 829 height 761
click at [350, 126] on div "Ad Credits (1616.00 Credits)" at bounding box center [362, 133] width 179 height 18
click at [320, 149] on body "Backoffice | Madwire Apps Settings RY Rochelle Young rochelle.young@madwire.com…" at bounding box center [414, 130] width 829 height 761
paste input "M37441"
type input "M37441"
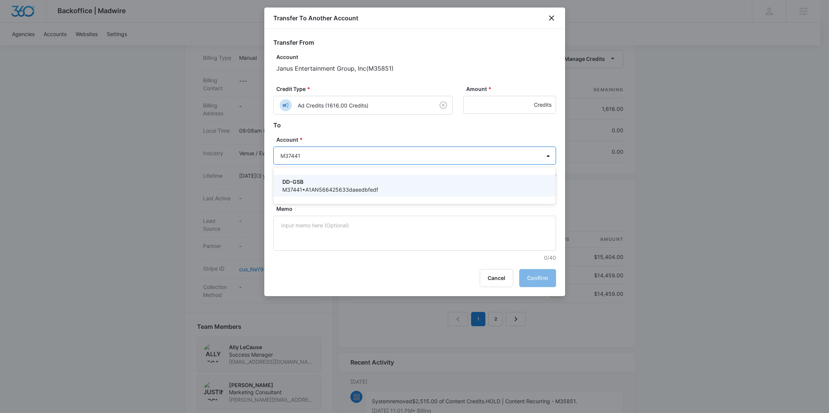
click at [306, 182] on p "DD-GSB" at bounding box center [413, 182] width 263 height 8
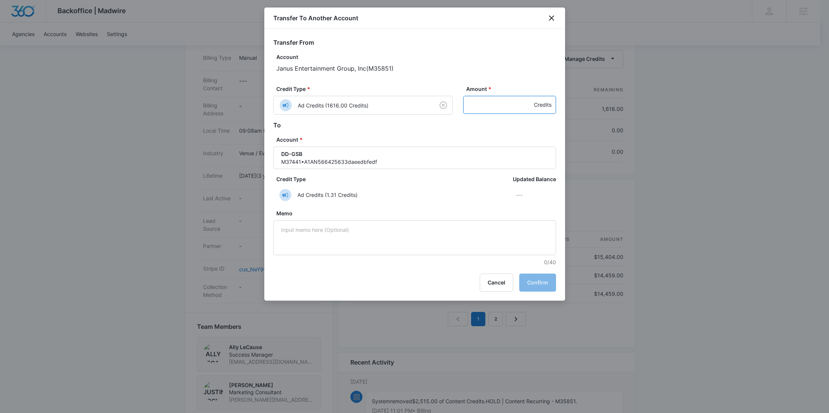
click at [476, 108] on input "Amount *" at bounding box center [509, 105] width 93 height 18
paste input "808"
type input "808"
click at [544, 277] on button "Confirm" at bounding box center [537, 283] width 37 height 18
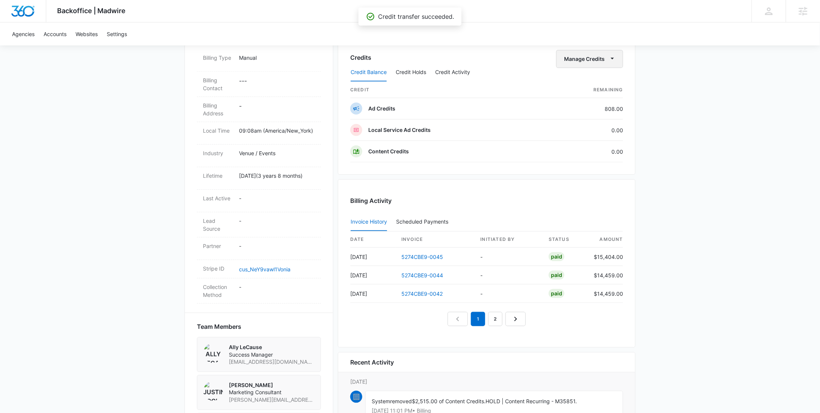
click at [600, 59] on button "Manage Credits" at bounding box center [589, 59] width 67 height 18
click at [598, 115] on div "Transfer To Another Account" at bounding box center [602, 116] width 70 height 5
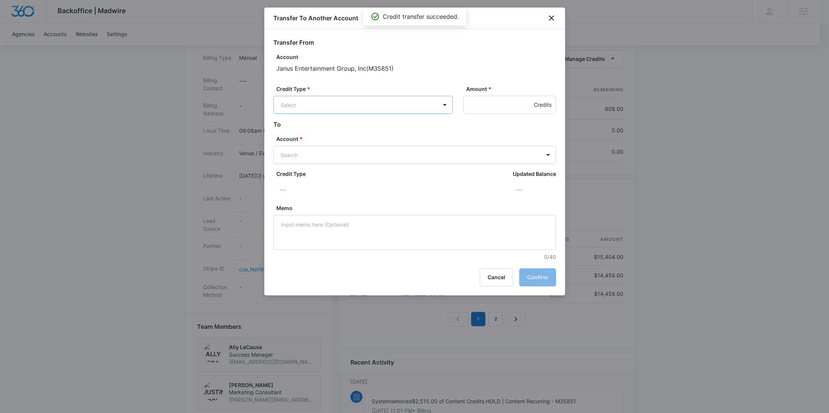
click at [346, 104] on body "Backoffice | Madwire Apps Settings RY Rochelle Young rochelle.young@madwire.com…" at bounding box center [414, 130] width 829 height 761
click at [332, 138] on div "Ad Credits (808.00 Credits)" at bounding box center [362, 133] width 160 height 12
click at [312, 150] on body "Backoffice | Madwire Apps Settings RY Rochelle Young rochelle.young@madwire.com…" at bounding box center [414, 130] width 829 height 761
paste input "M37558"
type input "M37558"
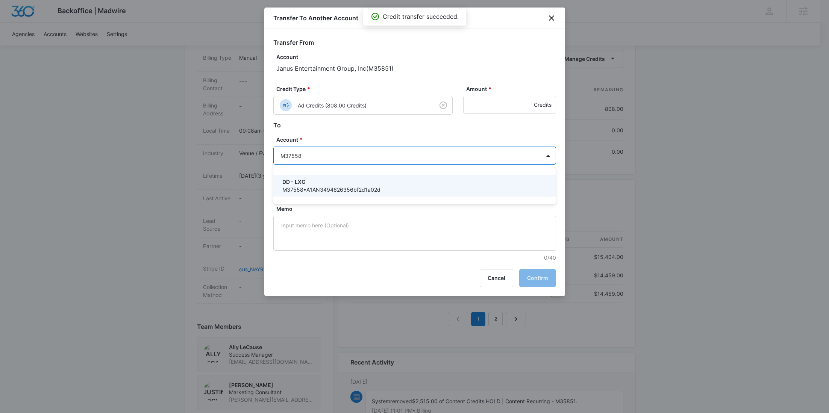
click at [308, 177] on div "DD - LXG M37558 • A1AN3494626356bf2d1a02d" at bounding box center [414, 186] width 283 height 22
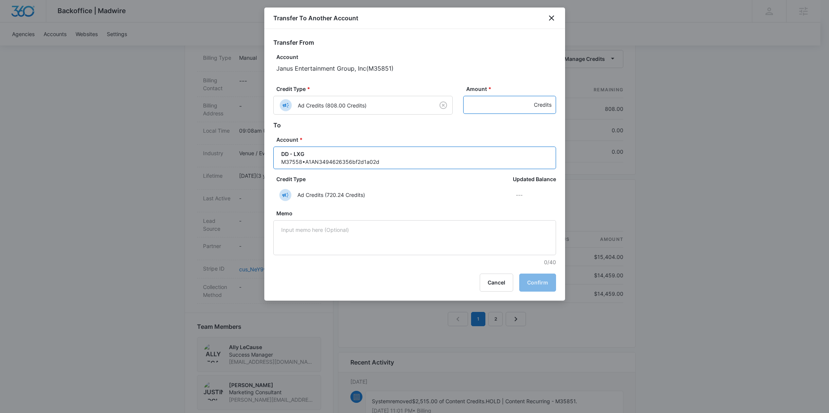
click at [475, 105] on input "Amount *" at bounding box center [509, 105] width 93 height 18
paste input "808"
type input "808"
click at [534, 281] on button "Confirm" at bounding box center [537, 283] width 37 height 18
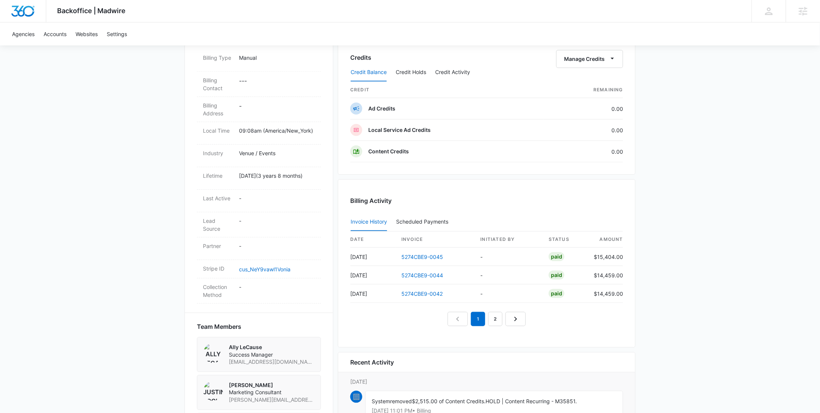
scroll to position [0, 0]
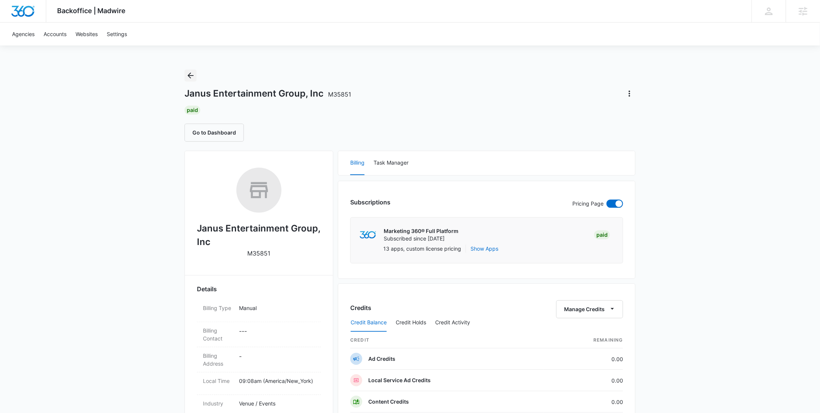
click at [187, 77] on icon "Back" at bounding box center [190, 75] width 9 height 9
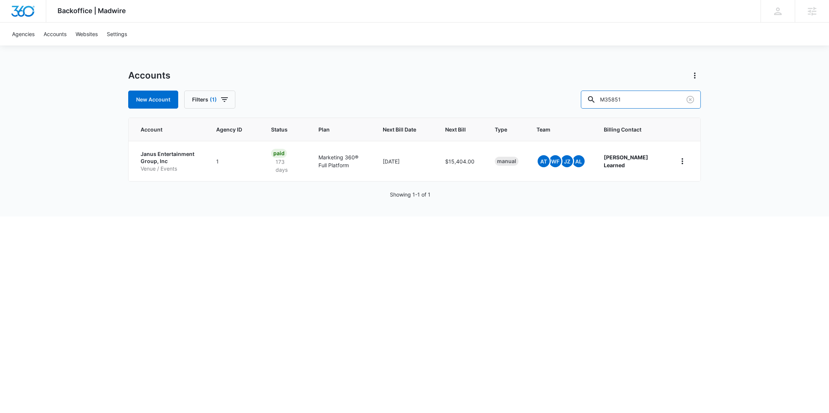
drag, startPoint x: 674, startPoint y: 100, endPoint x: 598, endPoint y: 96, distance: 75.3
click at [607, 97] on input "M35851" at bounding box center [641, 100] width 120 height 18
paste input "38455"
type input "M338455"
click at [184, 163] on p "Down South Trailer and Shed Company" at bounding box center [172, 157] width 62 height 15
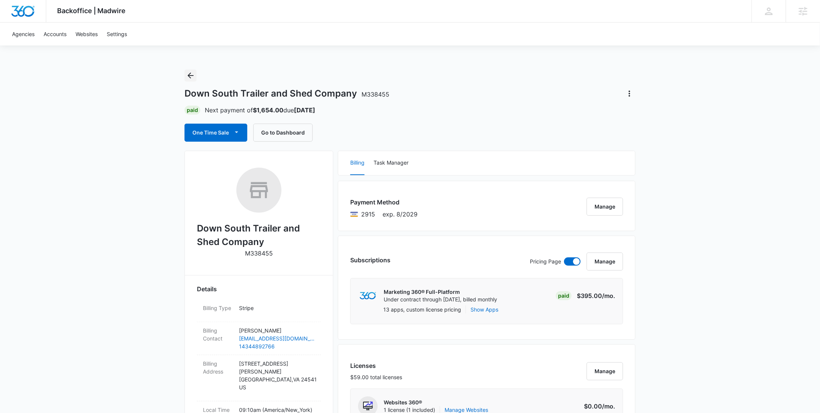
click at [192, 74] on icon "Back" at bounding box center [190, 75] width 9 height 9
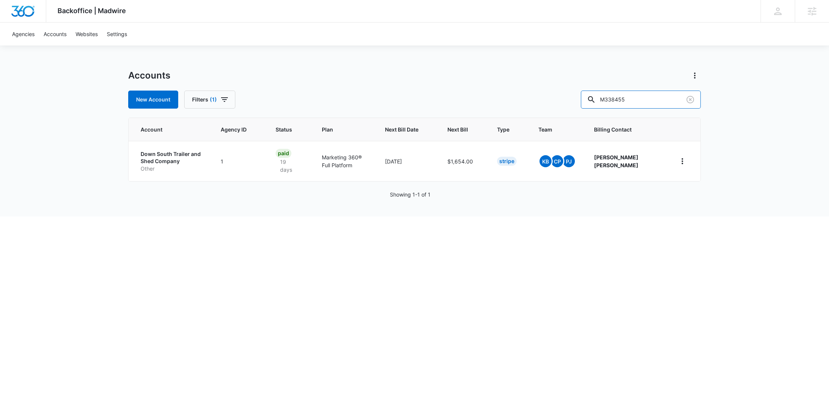
drag, startPoint x: 651, startPoint y: 97, endPoint x: 588, endPoint y: 99, distance: 62.4
click at [588, 99] on div "New Account Filters (1) M338455" at bounding box center [414, 100] width 573 height 18
paste input "43"
type input "M338443"
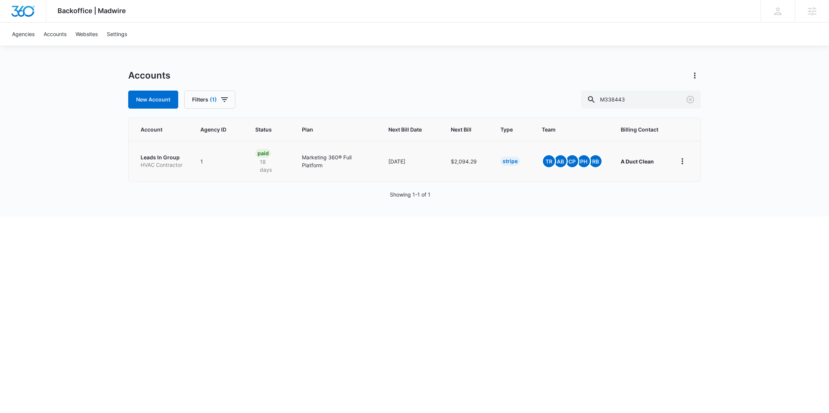
click at [162, 161] on p "HVAC Contractor" at bounding box center [162, 165] width 42 height 8
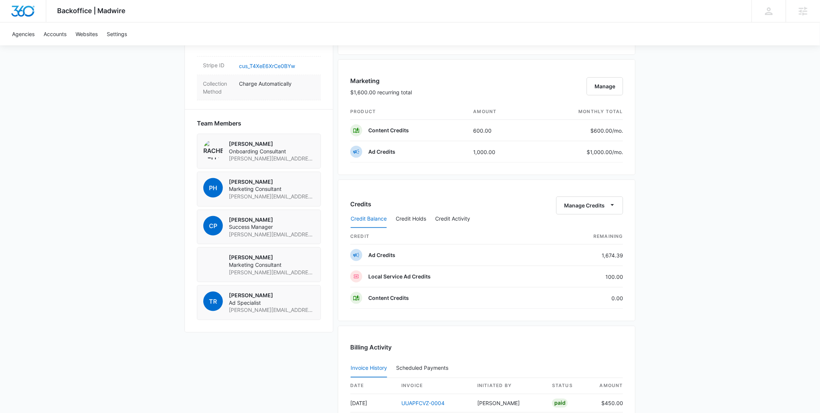
scroll to position [457, 0]
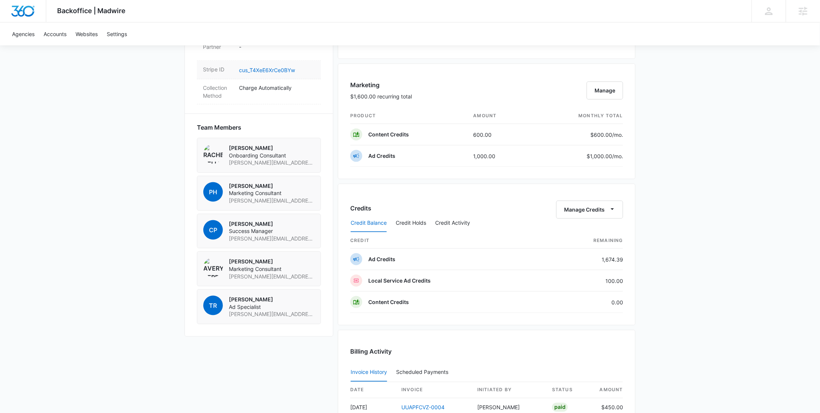
click at [272, 65] on dd "cus_T4XeE6XrCe0BYw" at bounding box center [277, 69] width 76 height 9
click at [273, 67] on link "cus_T4XeE6XrCe0BYw" at bounding box center [267, 70] width 56 height 6
